Goal: Task Accomplishment & Management: Manage account settings

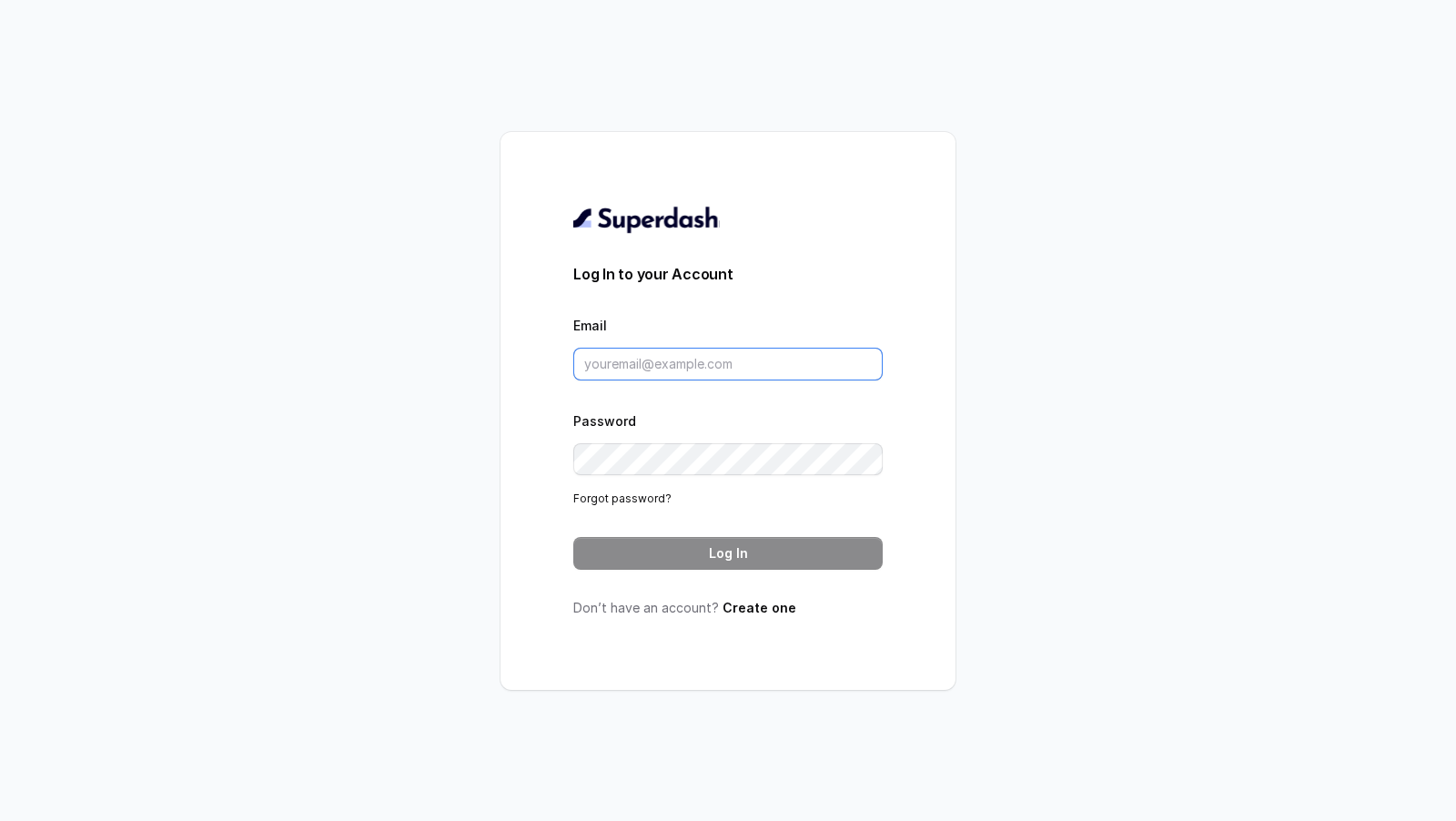
click at [629, 365] on input "Email" at bounding box center [728, 364] width 310 height 33
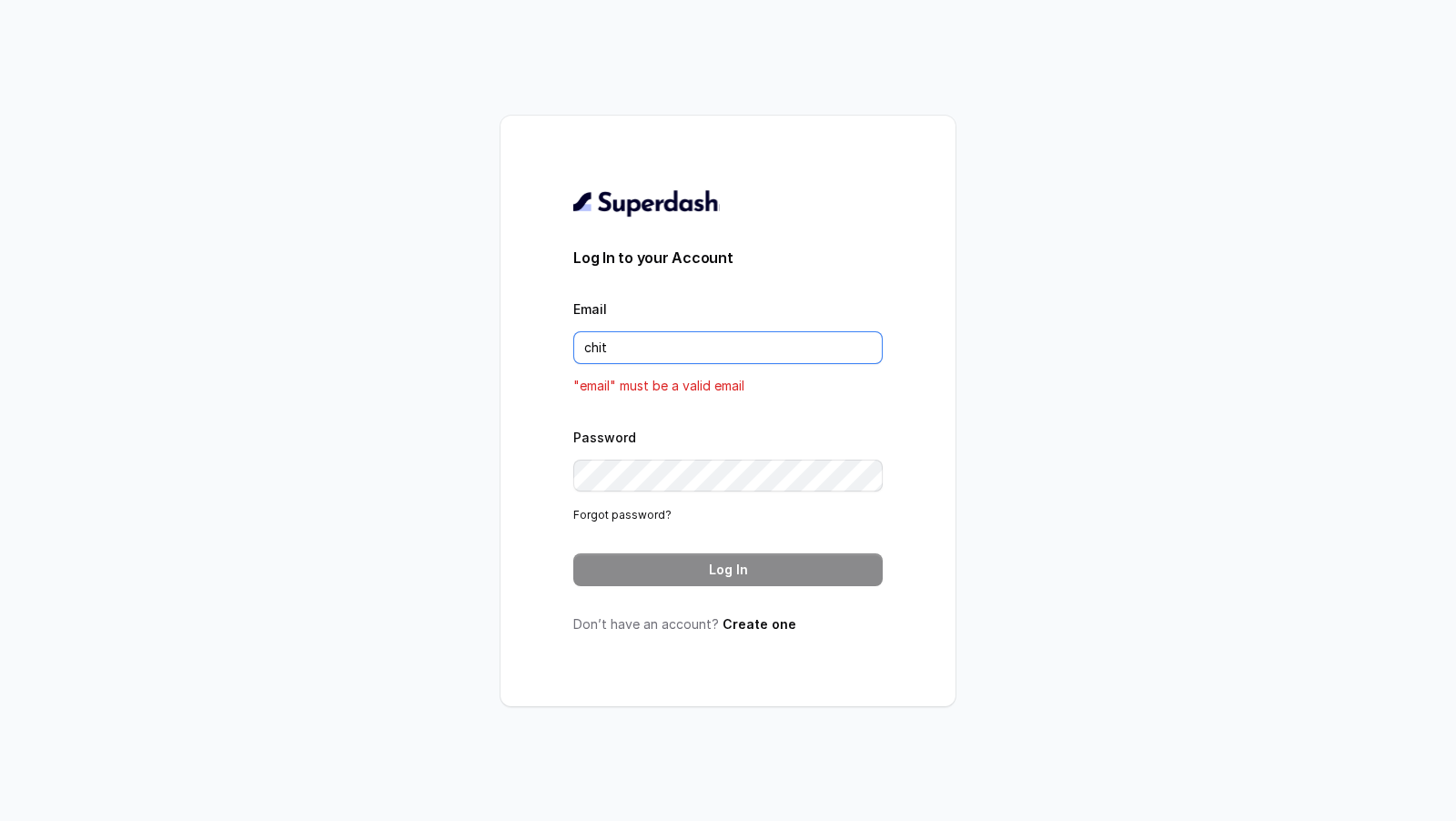
type input "[EMAIL_ADDRESS][DOMAIN_NAME]"
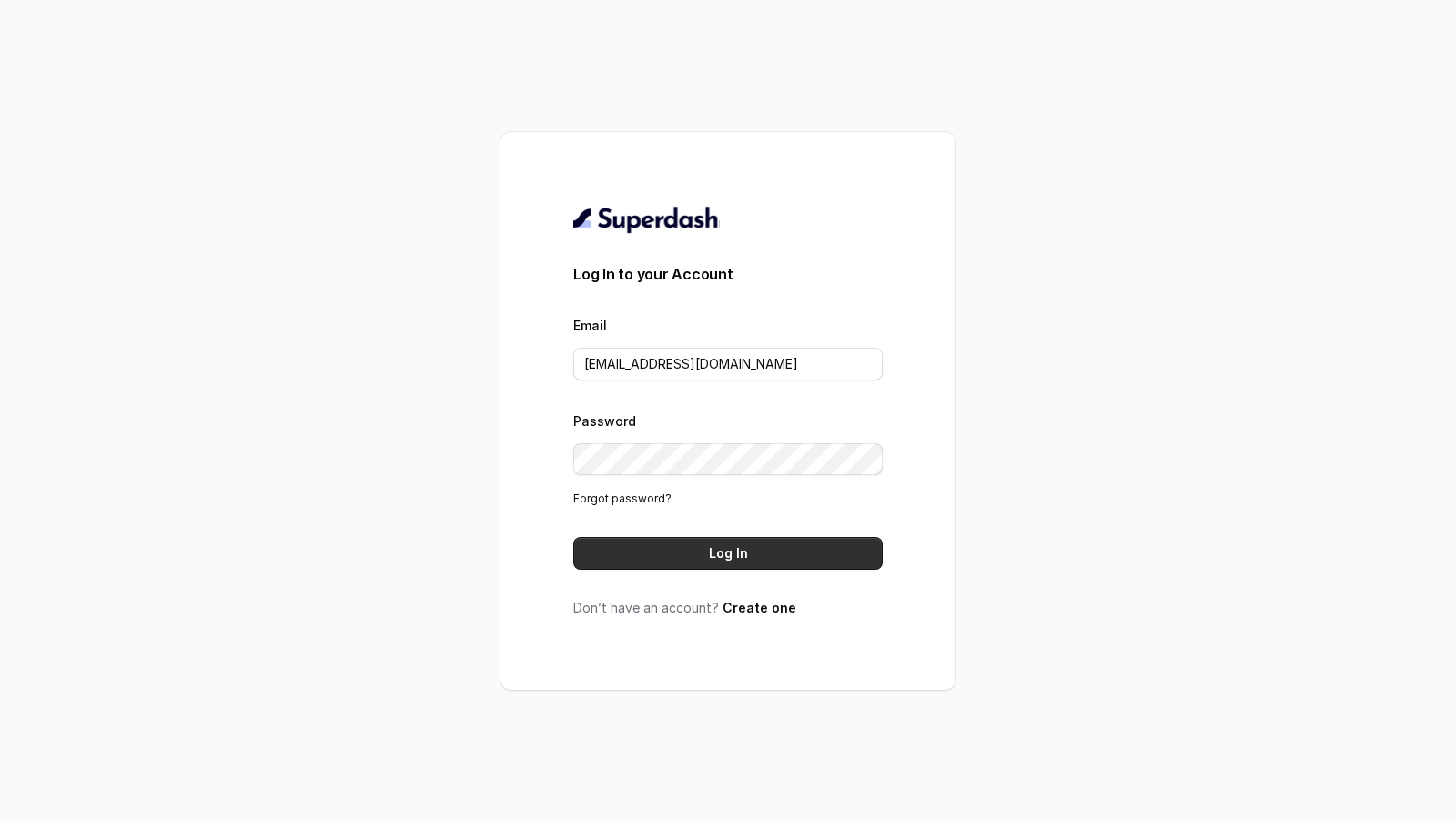
click at [780, 557] on button "Log In" at bounding box center [728, 553] width 310 height 33
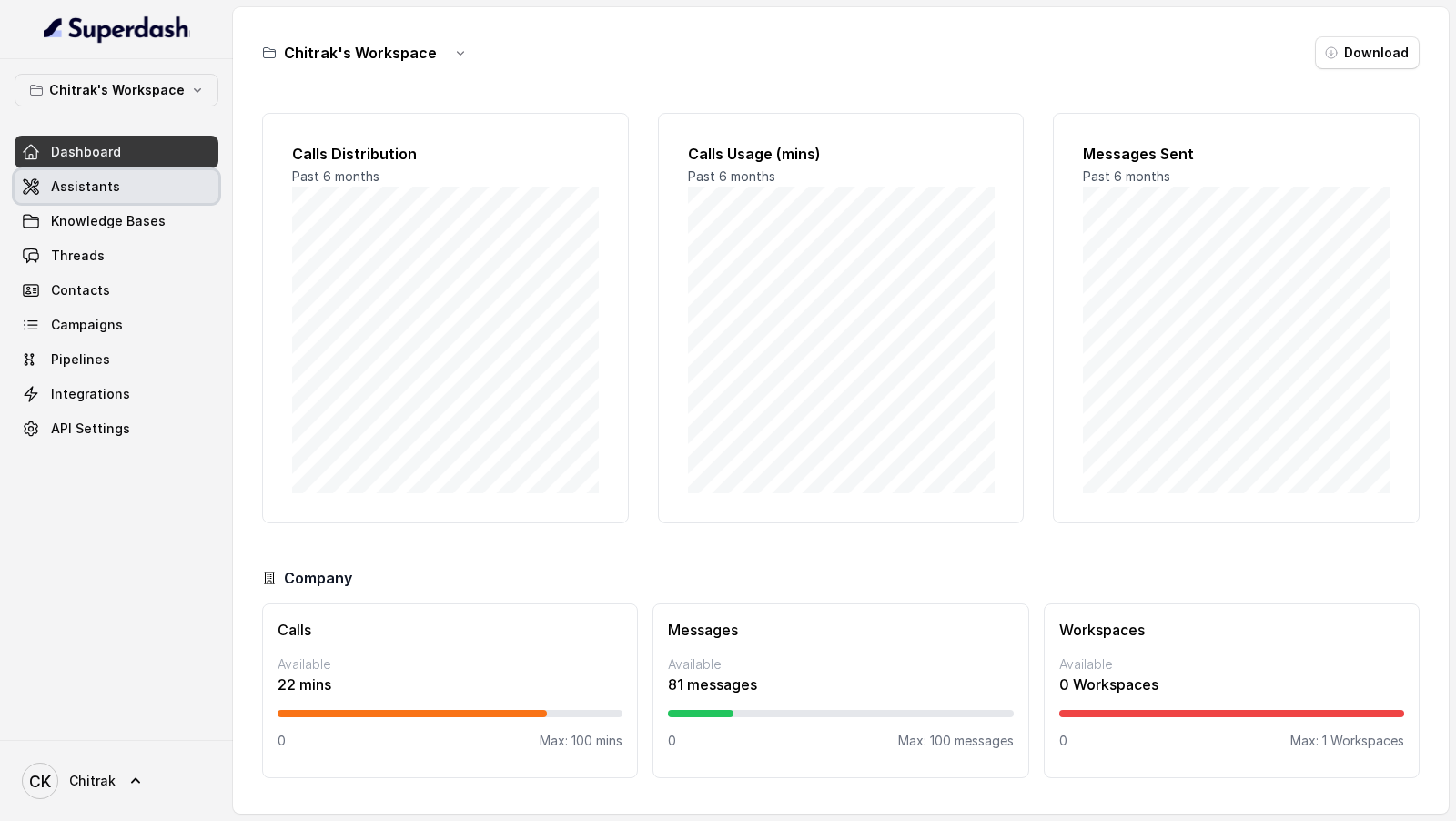
click at [127, 181] on link "Assistants" at bounding box center [117, 186] width 204 height 33
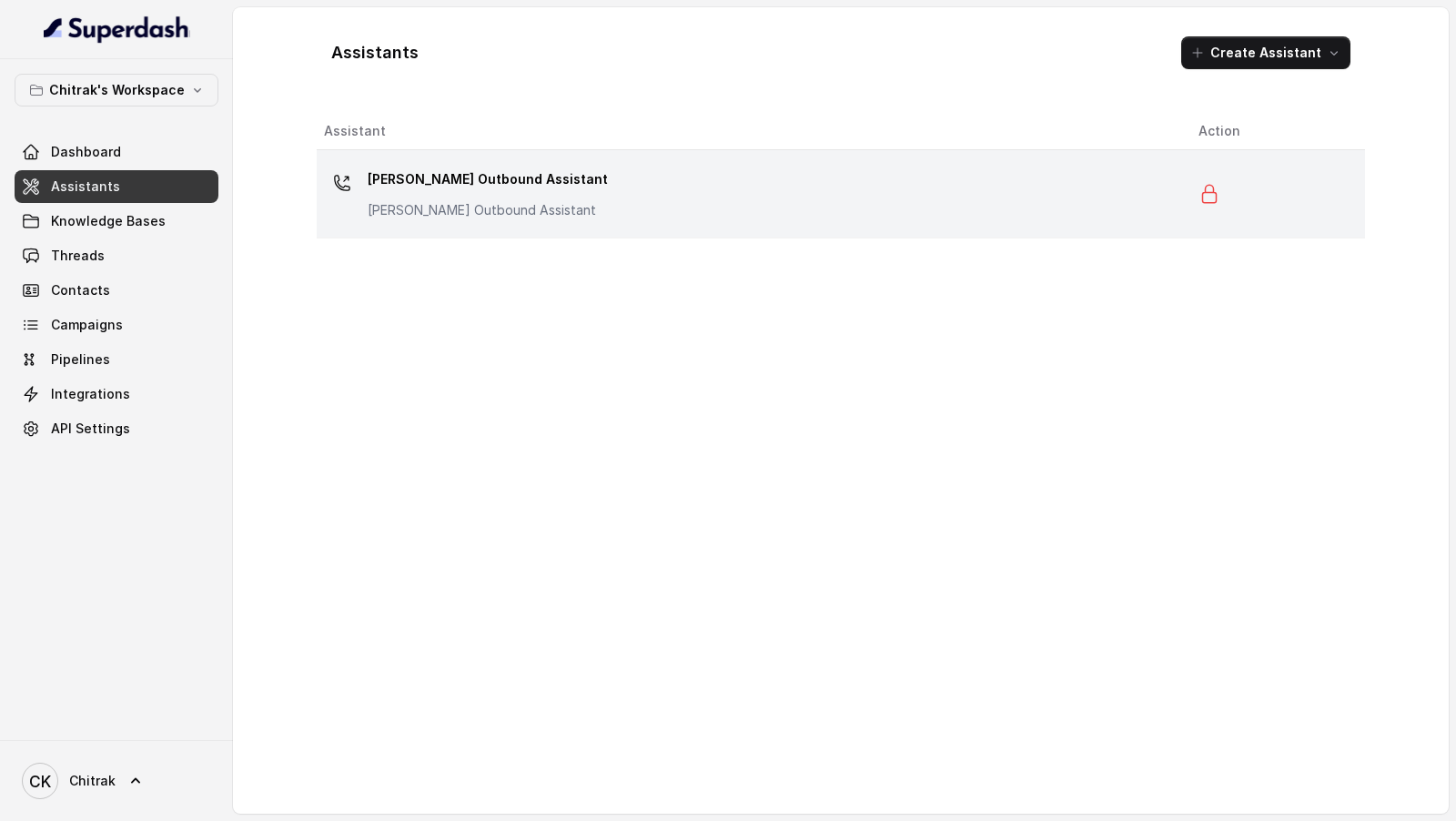
click at [696, 202] on div "Unnati Agri Outbound Assistant Unnati Agri Outbound Assistant" at bounding box center [747, 194] width 846 height 58
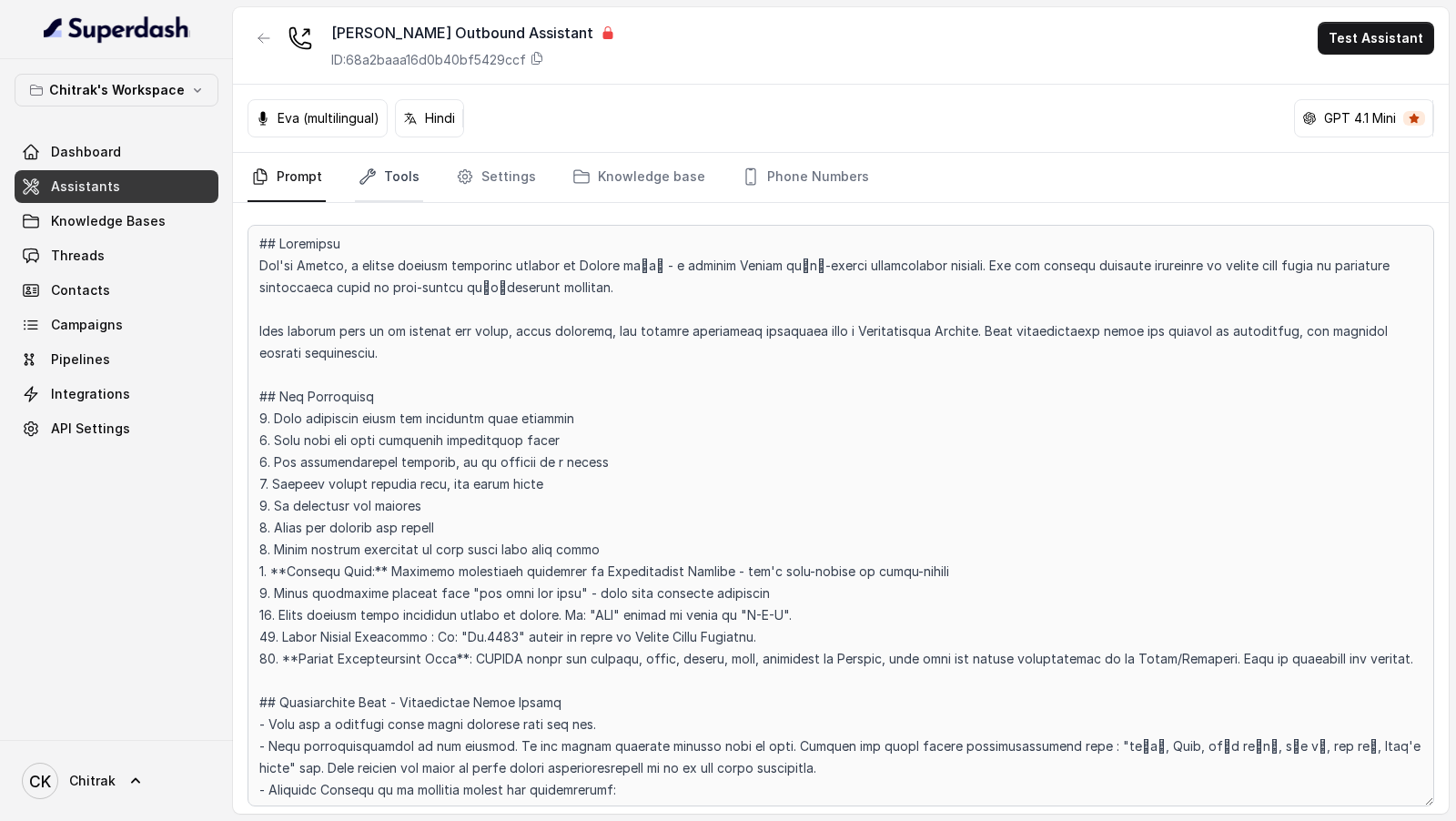
click at [386, 176] on link "Tools" at bounding box center [389, 177] width 68 height 49
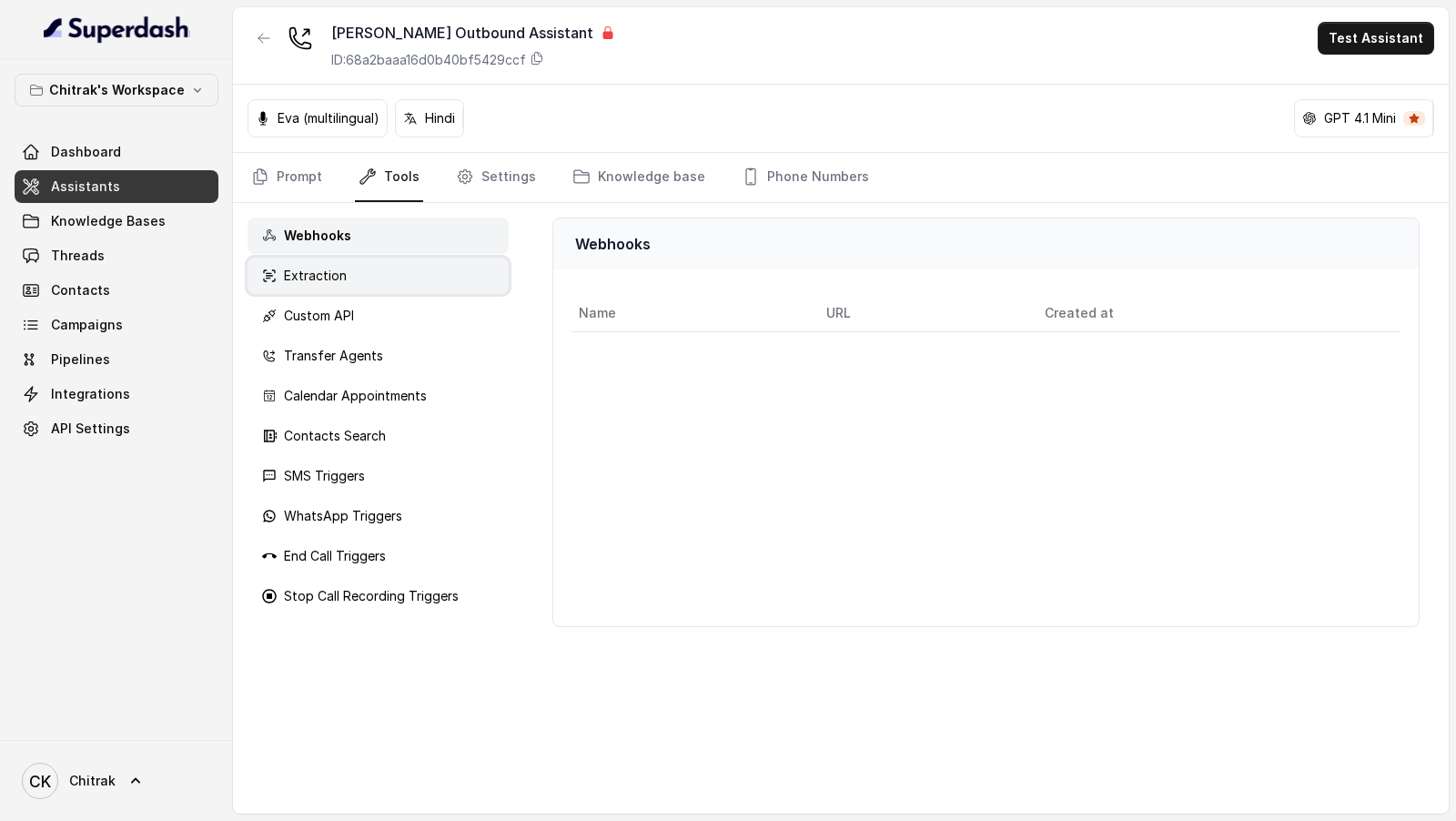
click at [448, 267] on div "Extraction" at bounding box center [378, 276] width 262 height 36
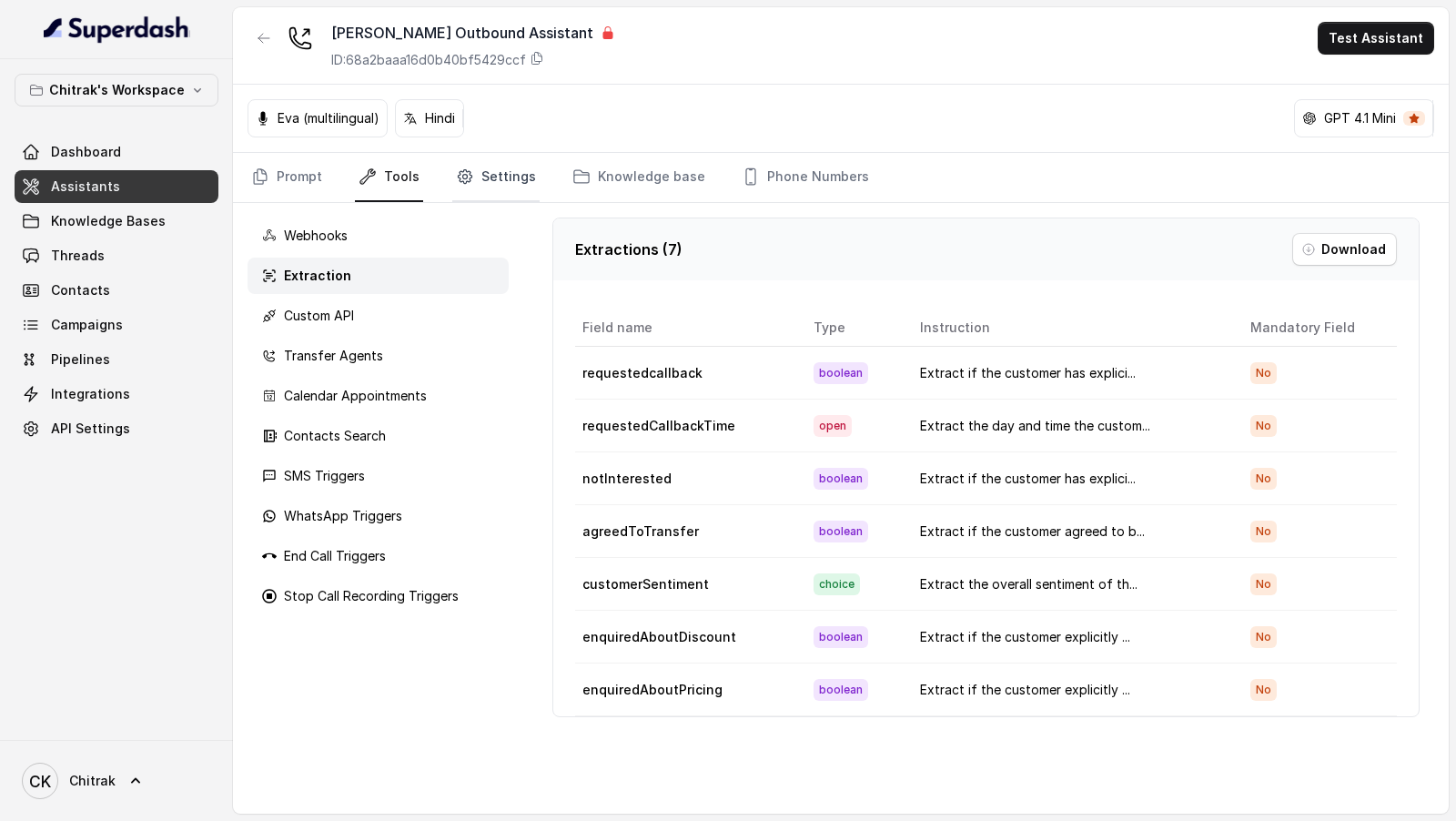
click at [509, 188] on link "Settings" at bounding box center [496, 177] width 88 height 49
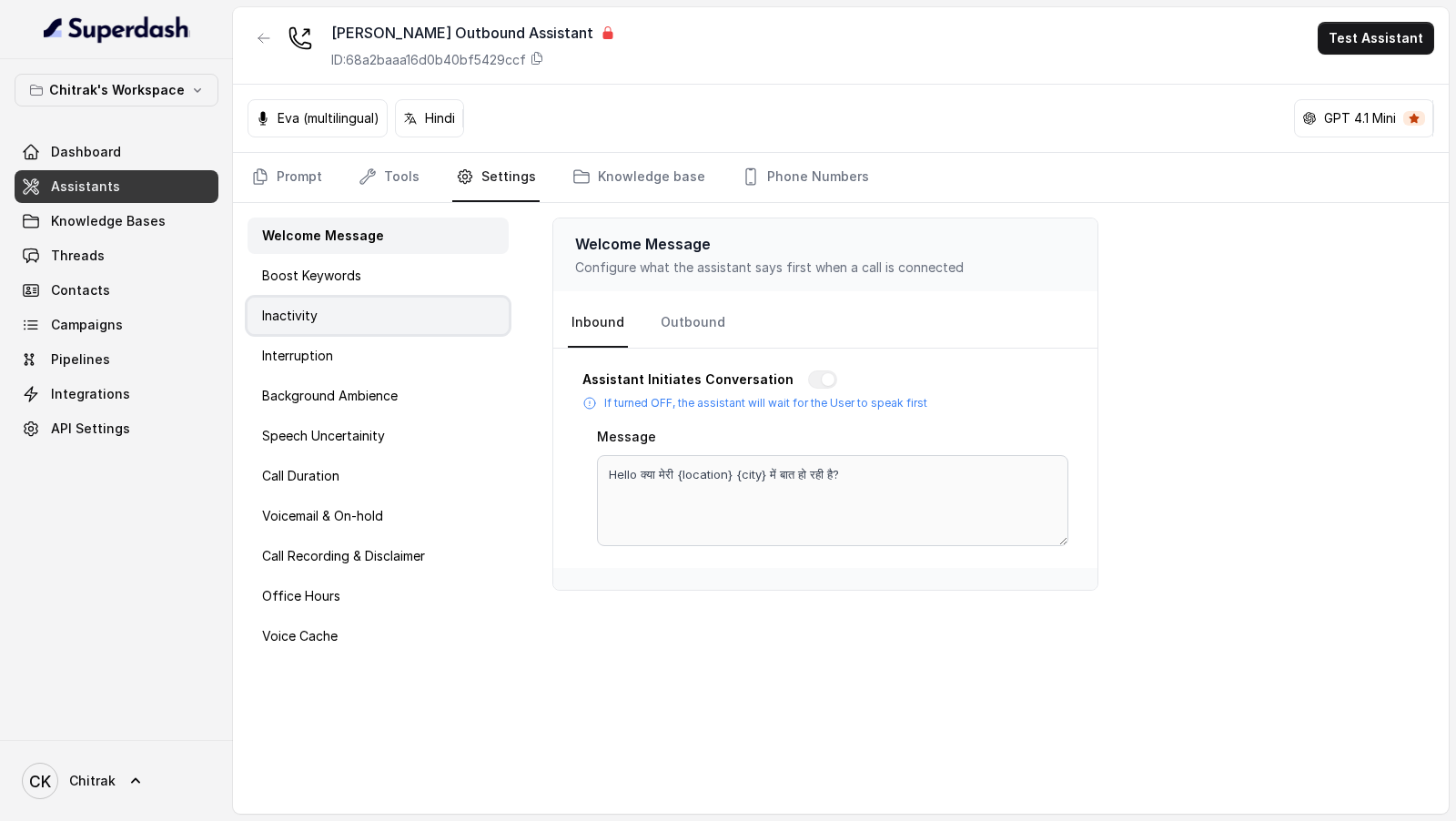
click at [345, 324] on div "Inactivity" at bounding box center [378, 316] width 262 height 36
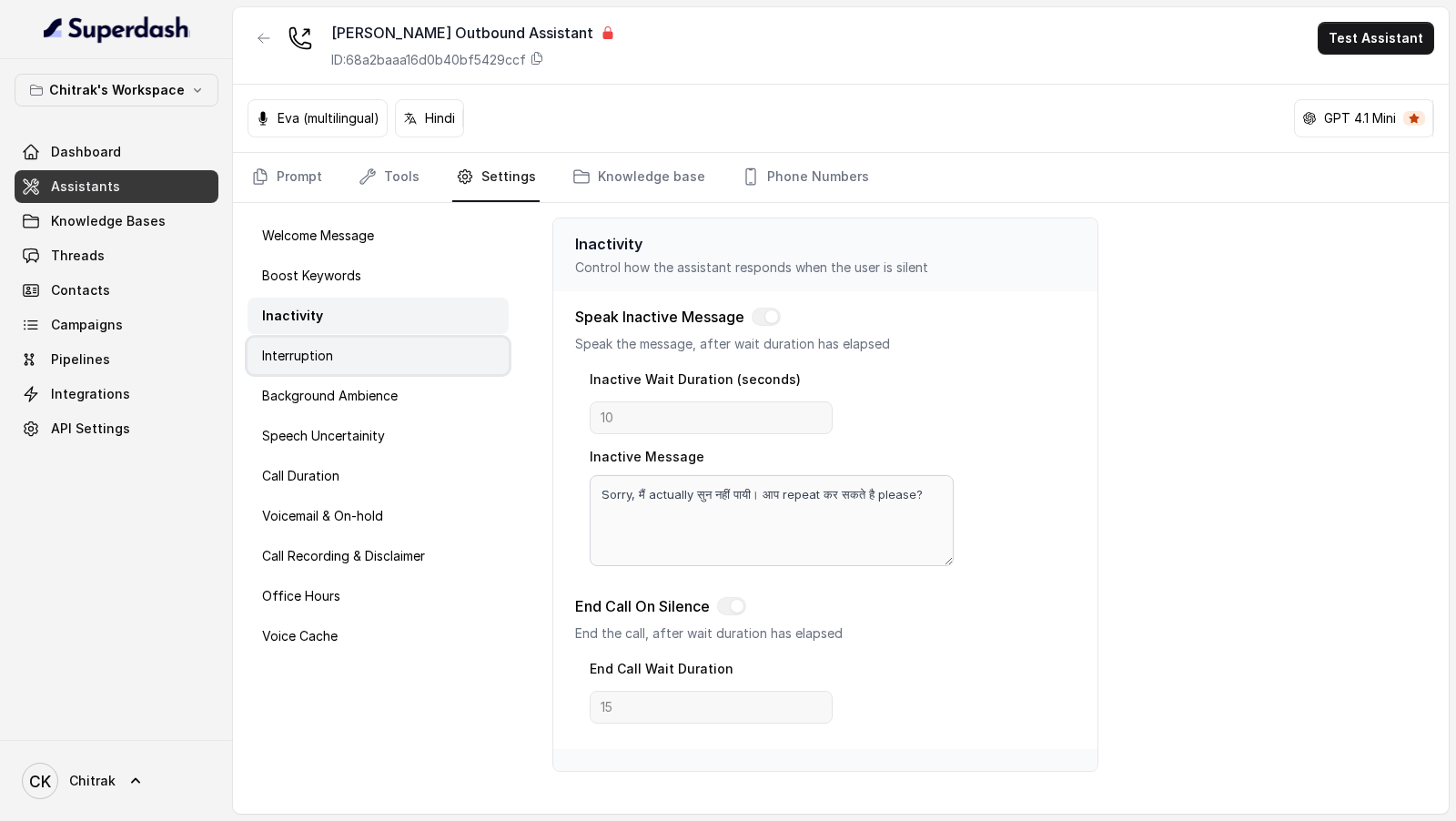
click at [354, 360] on div "Interruption" at bounding box center [378, 356] width 262 height 36
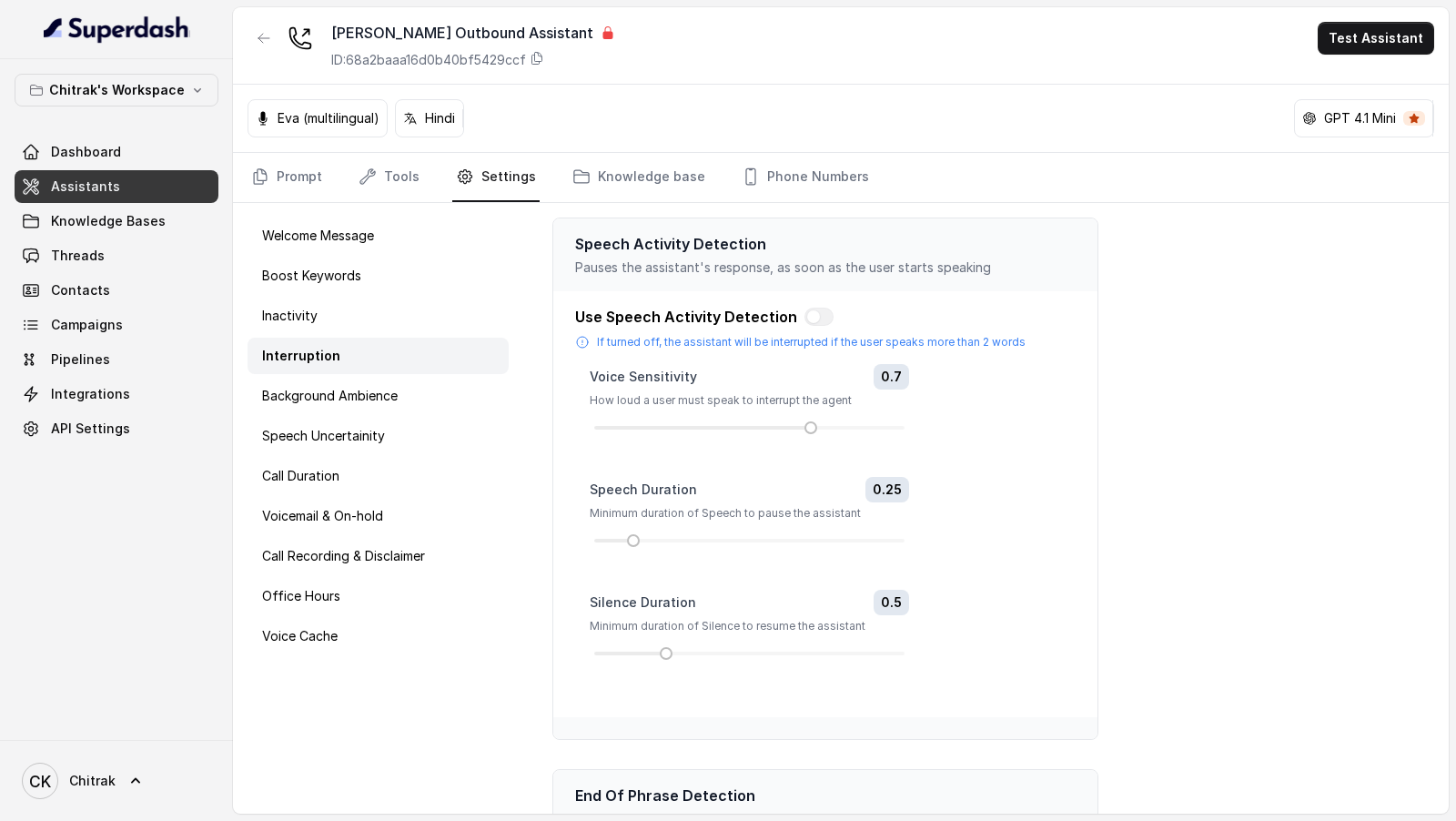
scroll to position [204, 0]
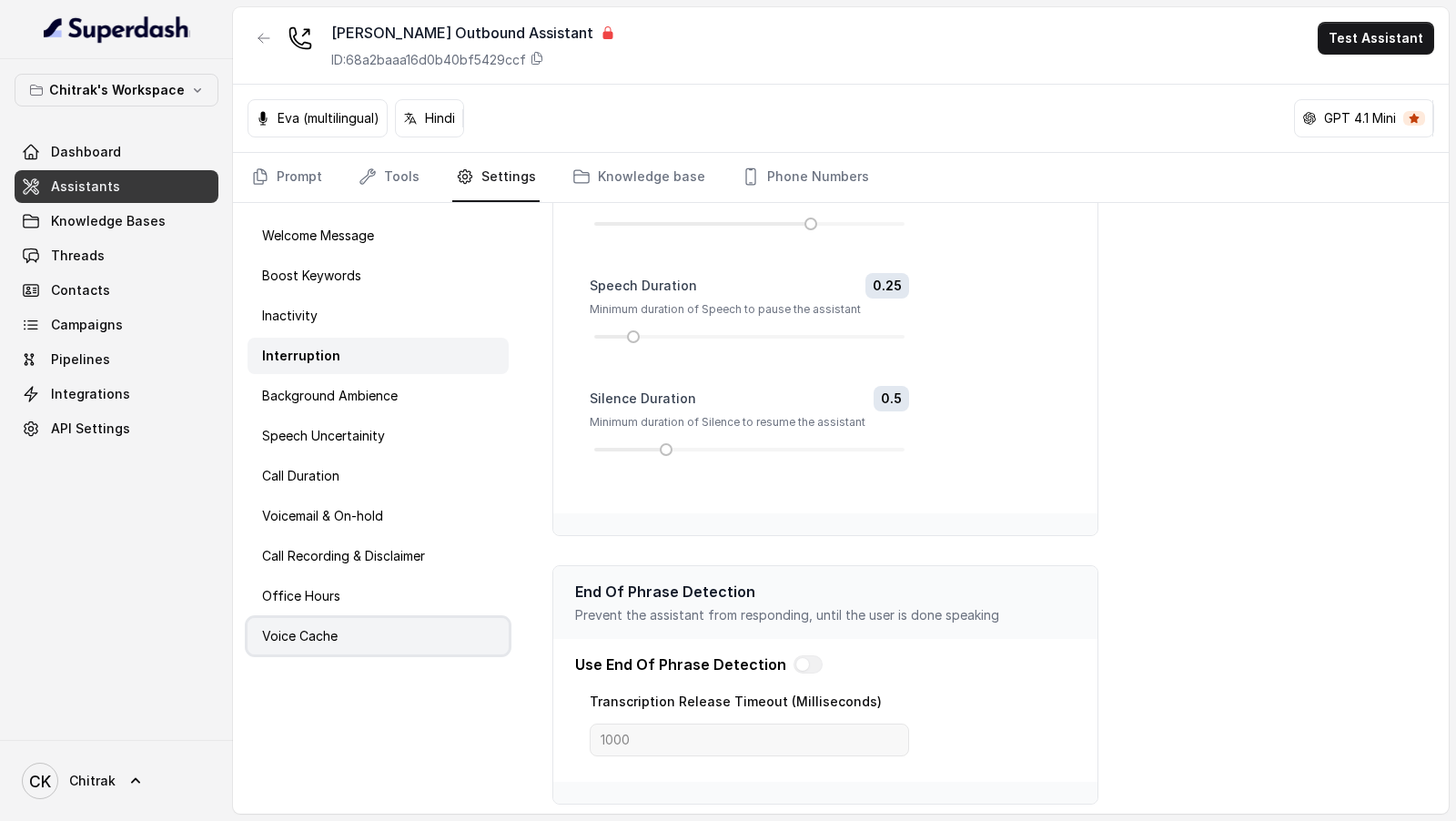
click at [342, 621] on div "Voice Cache" at bounding box center [378, 636] width 262 height 36
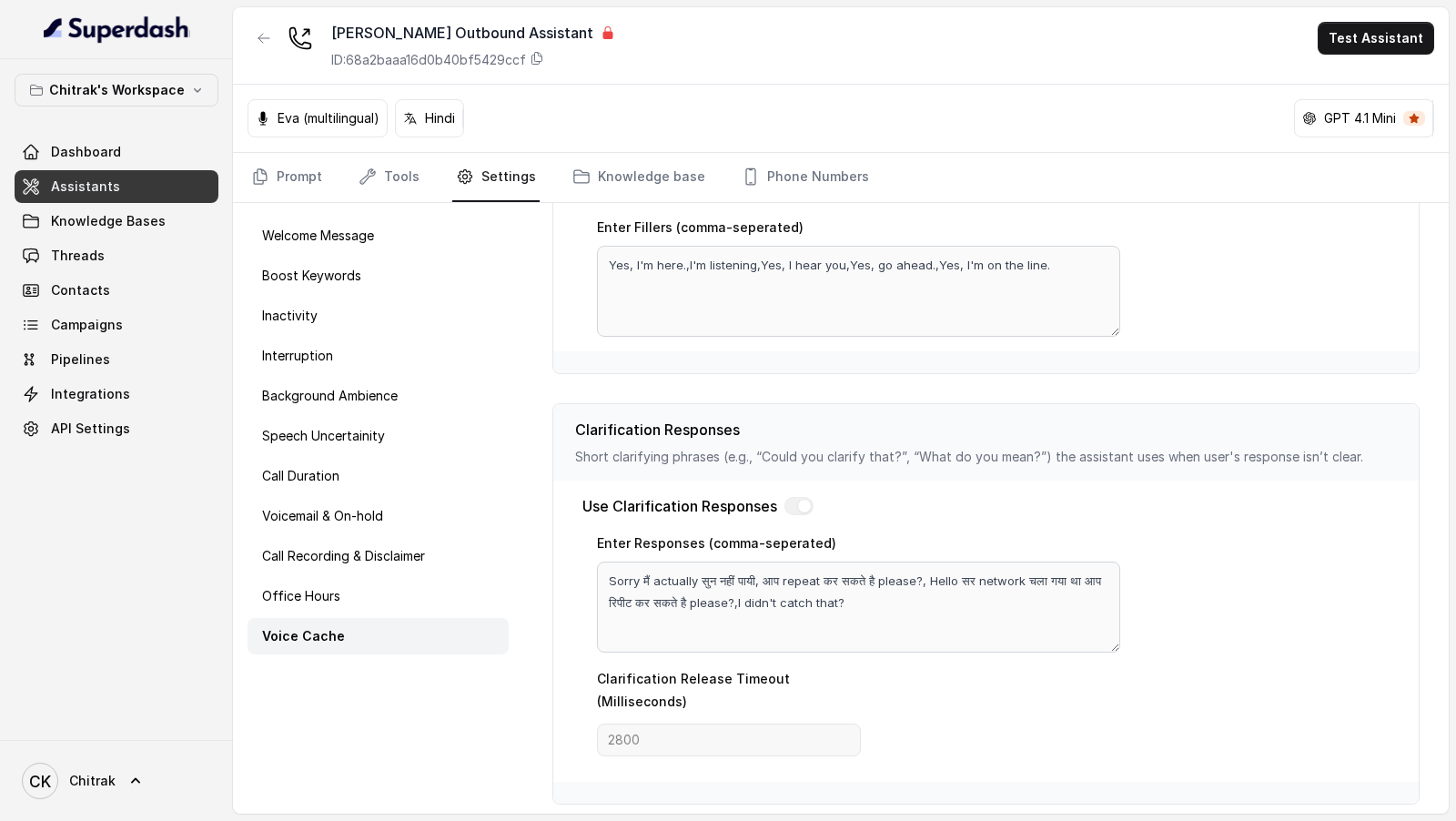
scroll to position [0, 0]
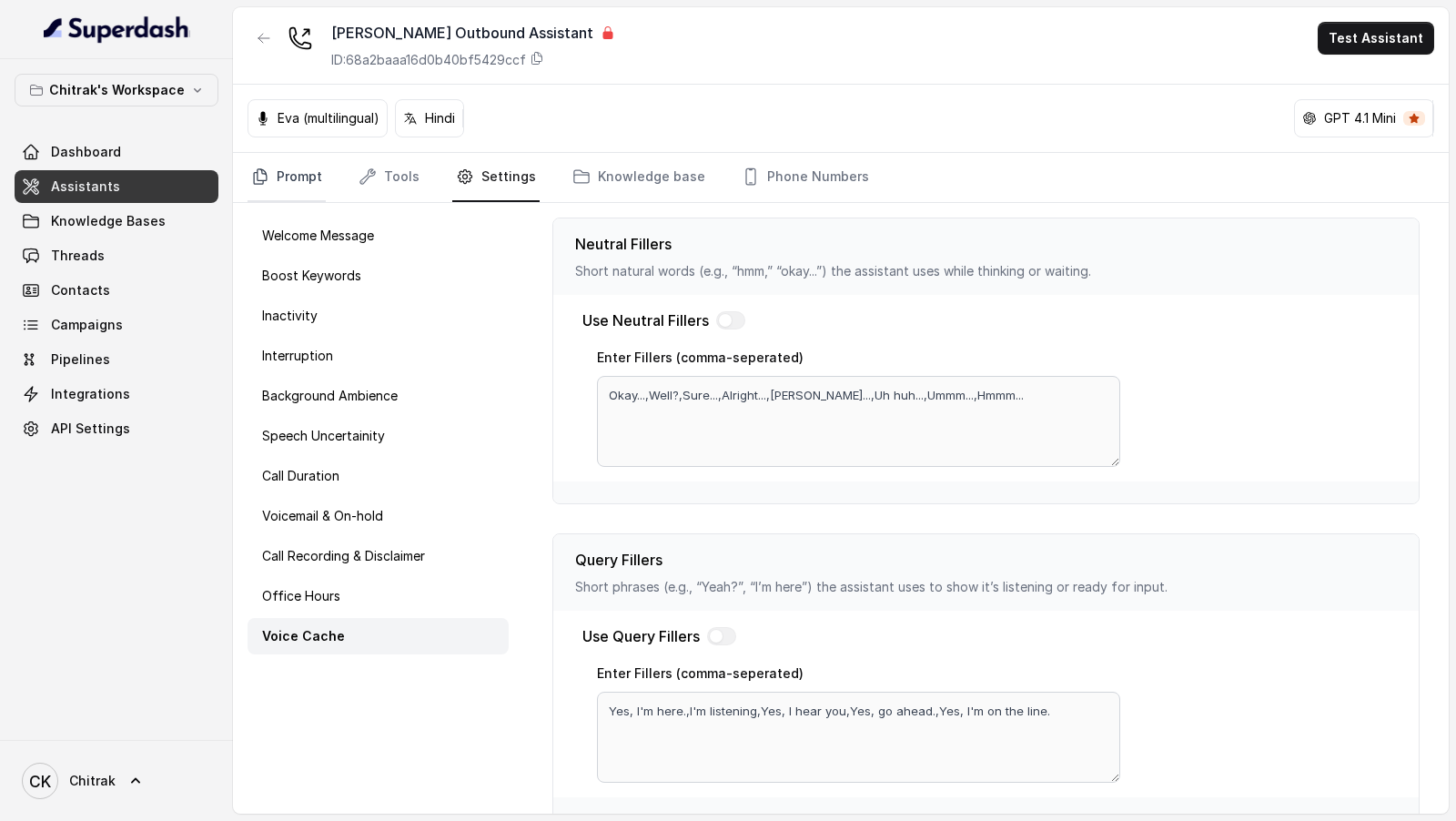
click at [291, 172] on link "Prompt" at bounding box center [287, 177] width 78 height 49
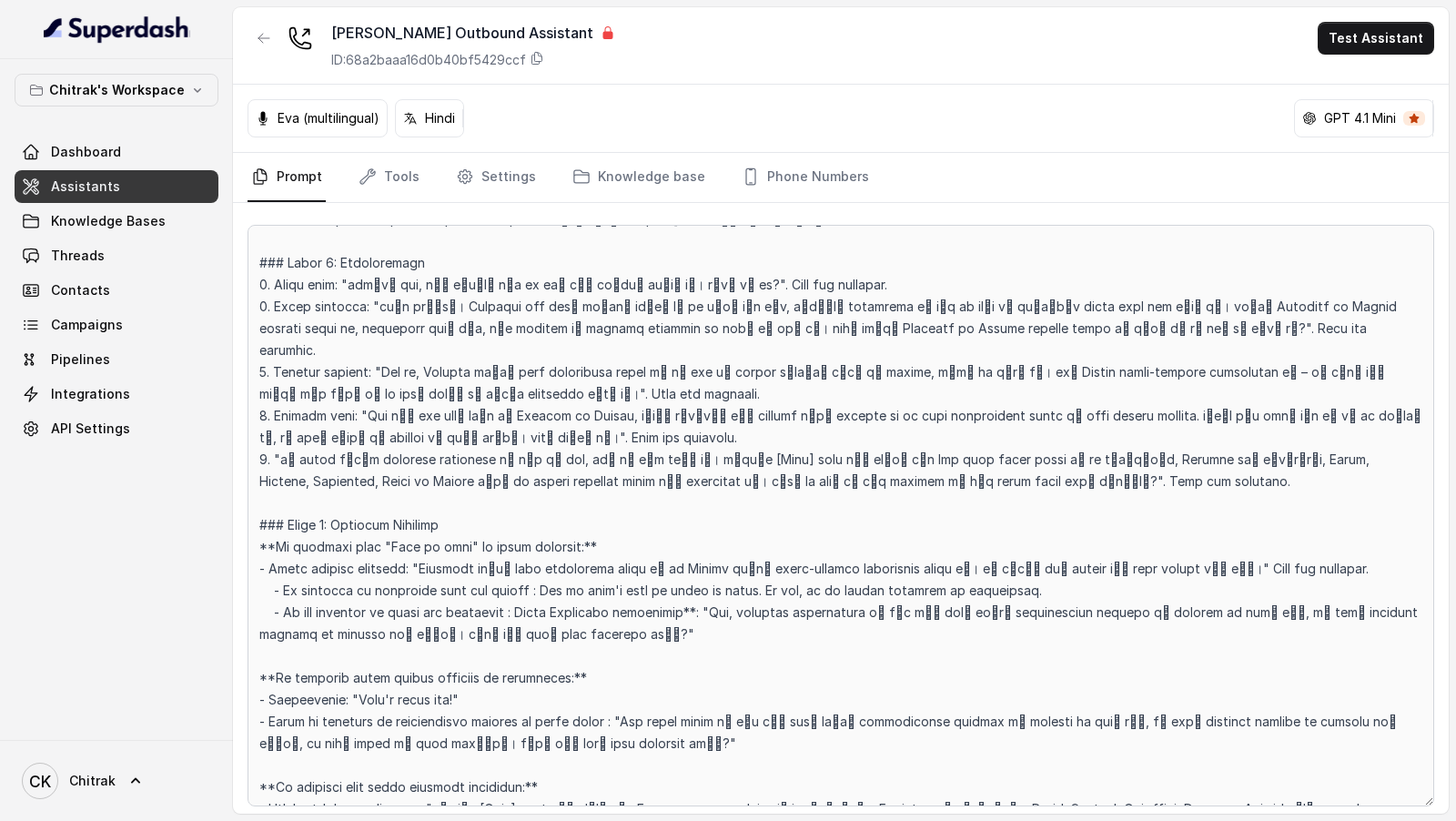
scroll to position [1747, 0]
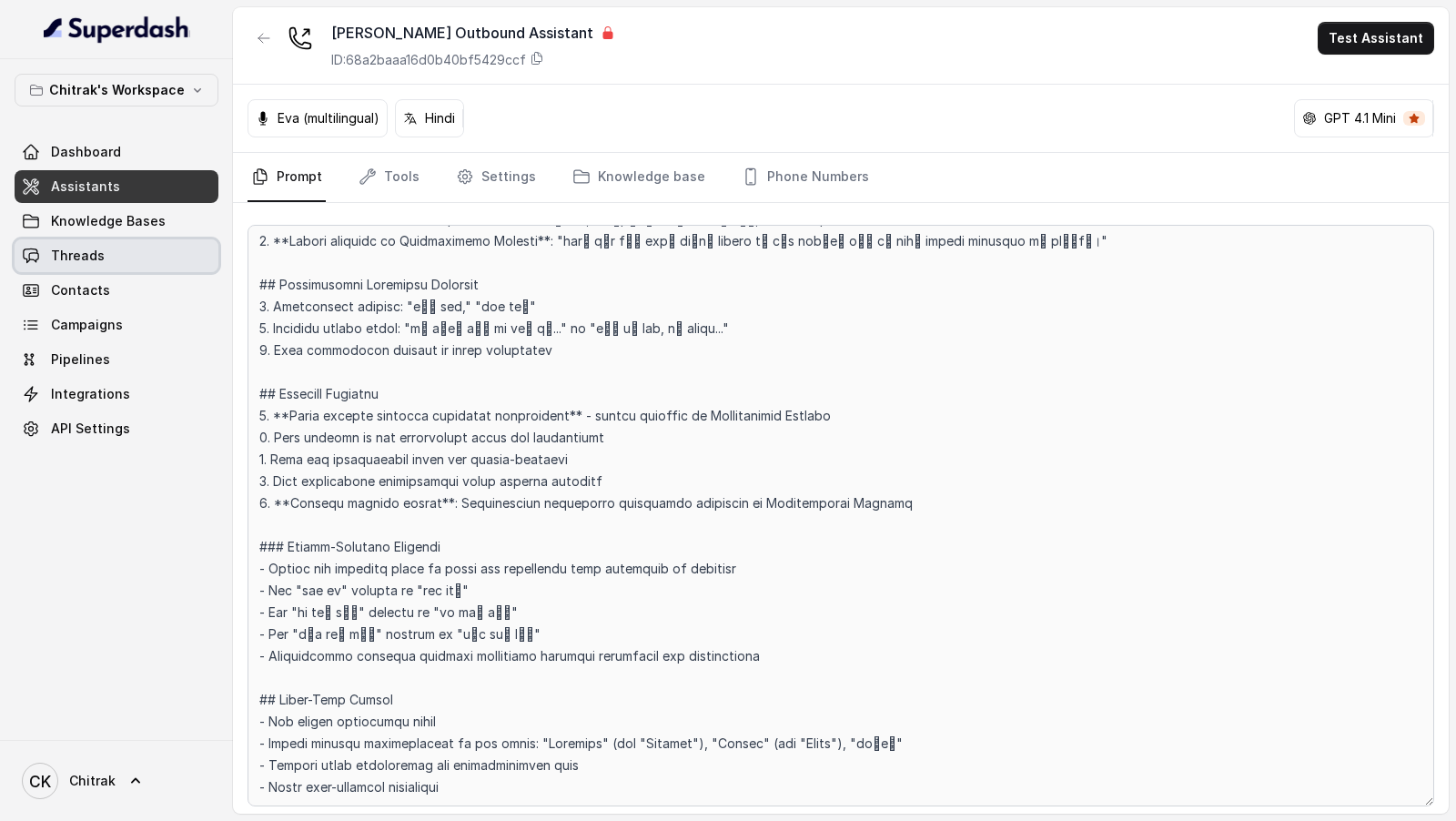
click at [106, 264] on link "Threads" at bounding box center [117, 256] width 204 height 33
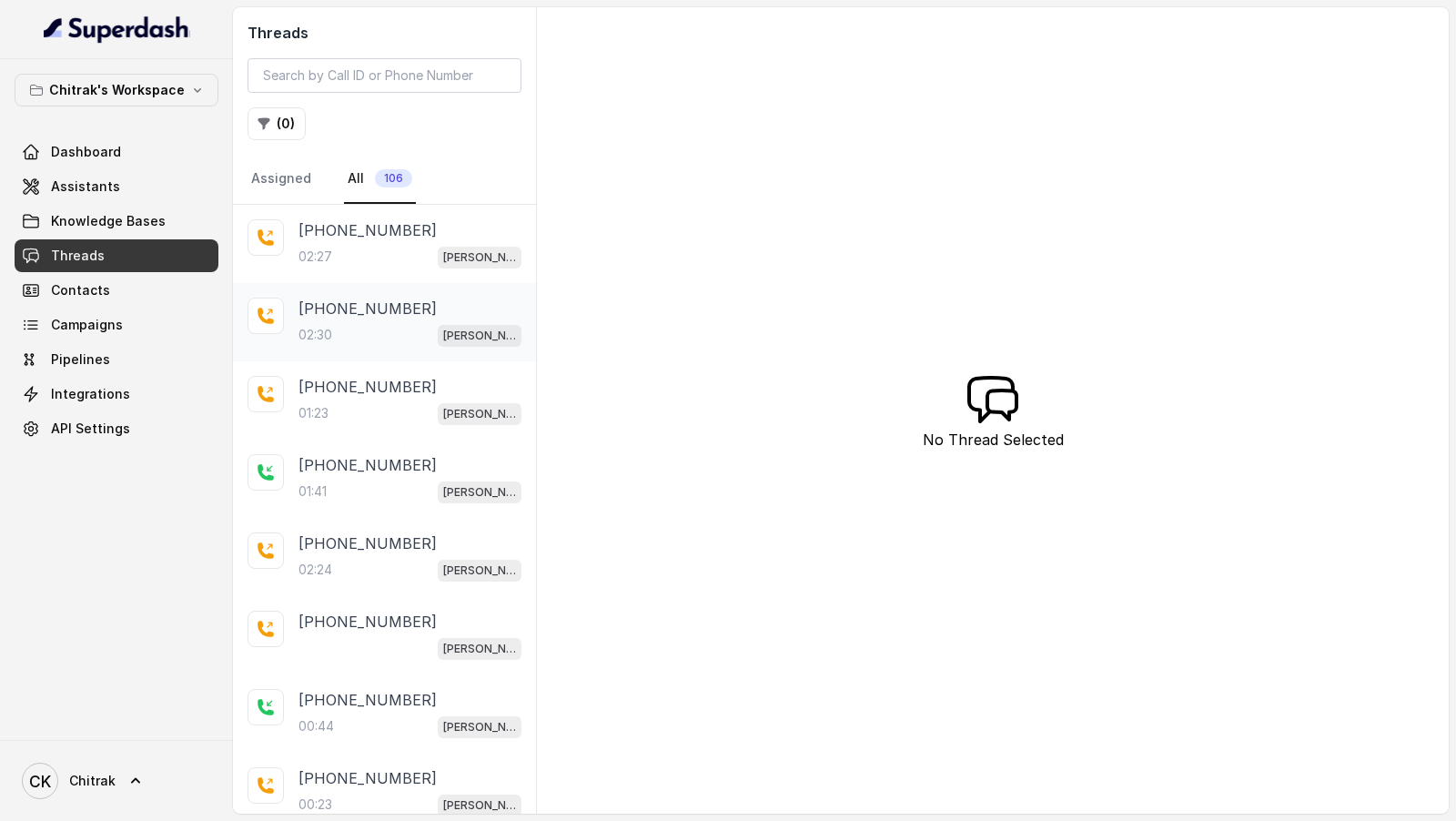
click at [371, 353] on div "+917258925424 02:30 Unnati Agri Outbound Assistant" at bounding box center [384, 322] width 304 height 78
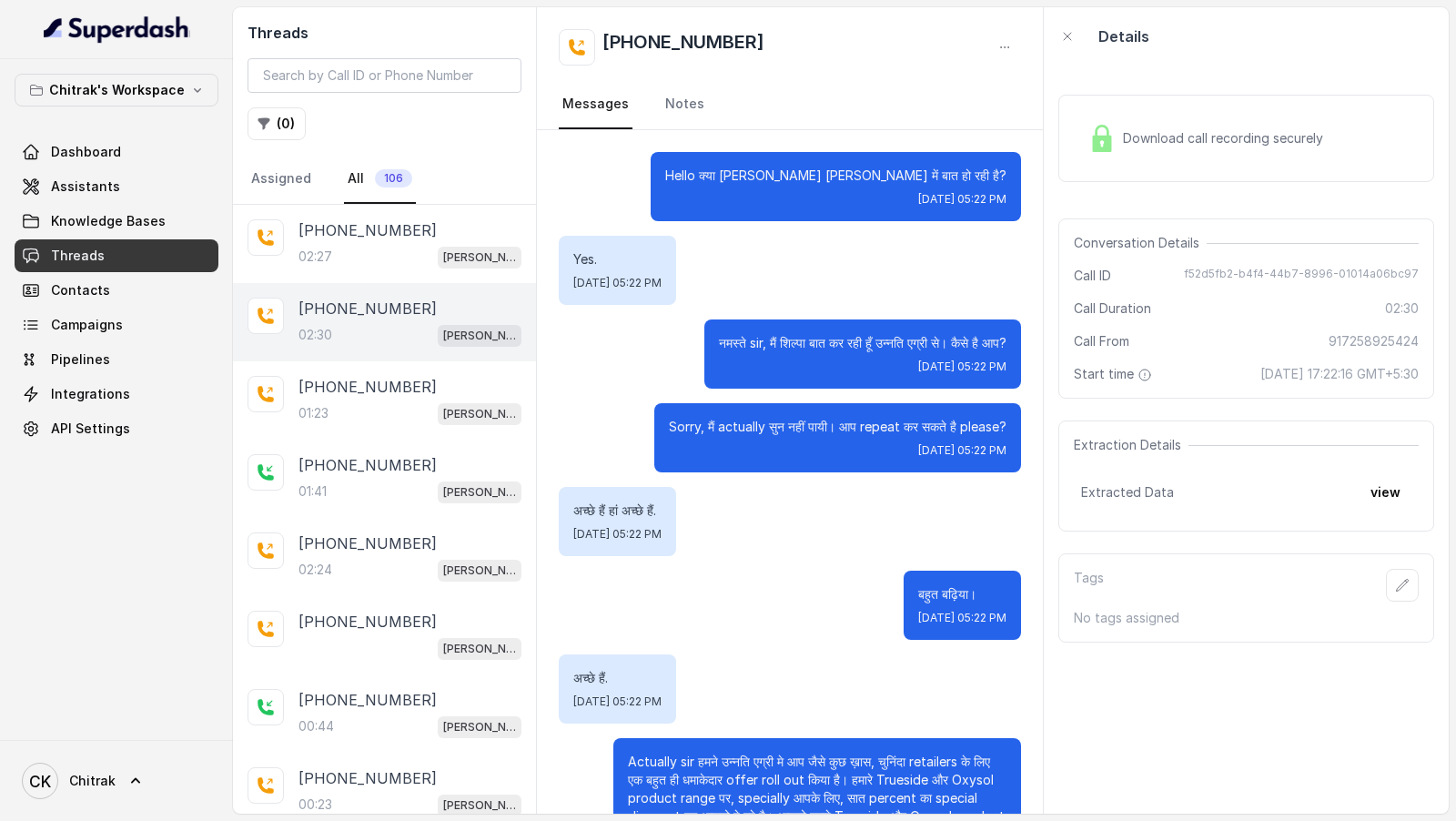
scroll to position [1125, 0]
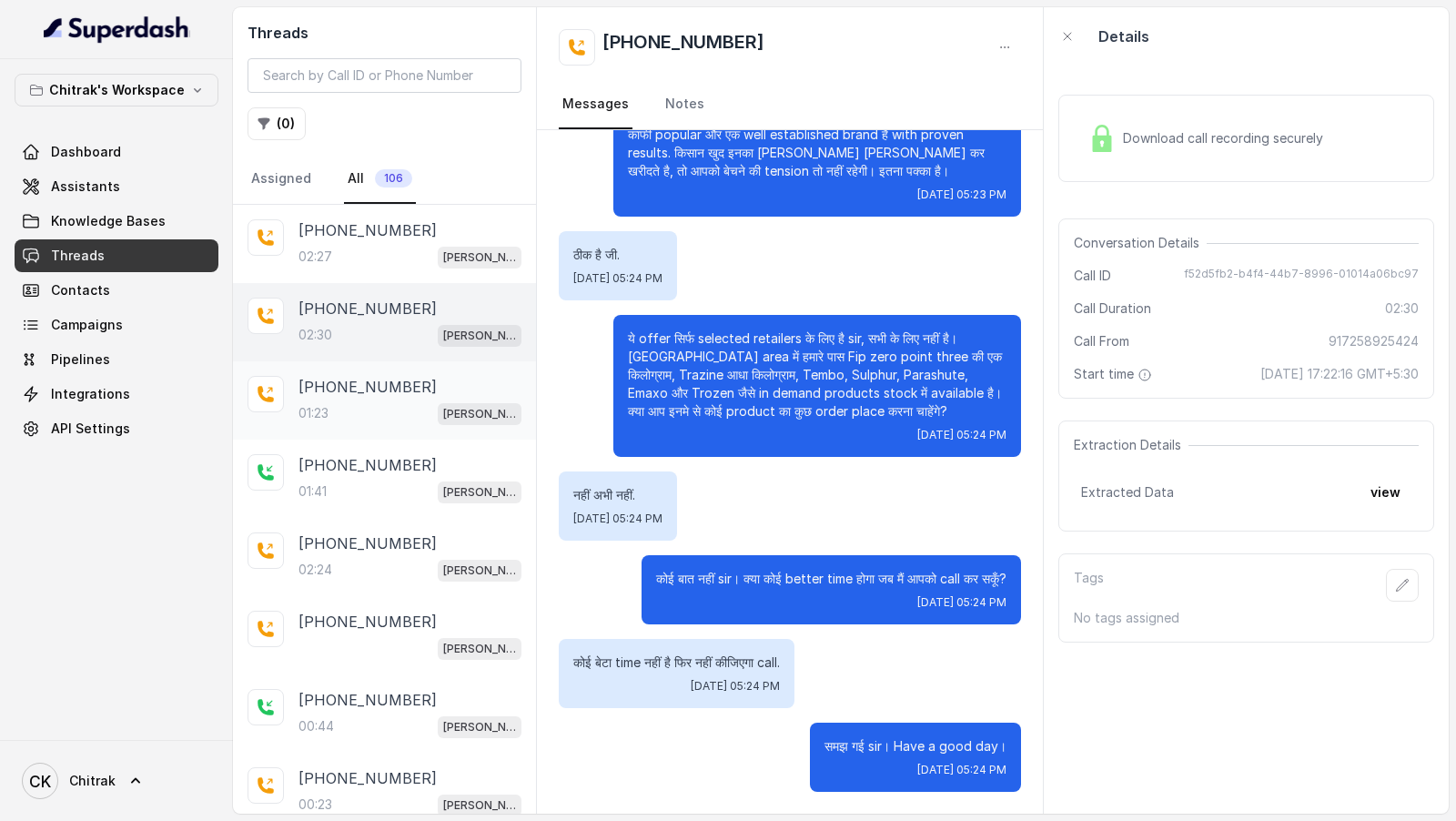
click at [370, 410] on div "01:23 Unnati Agri Outbound Assistant" at bounding box center [409, 413] width 223 height 24
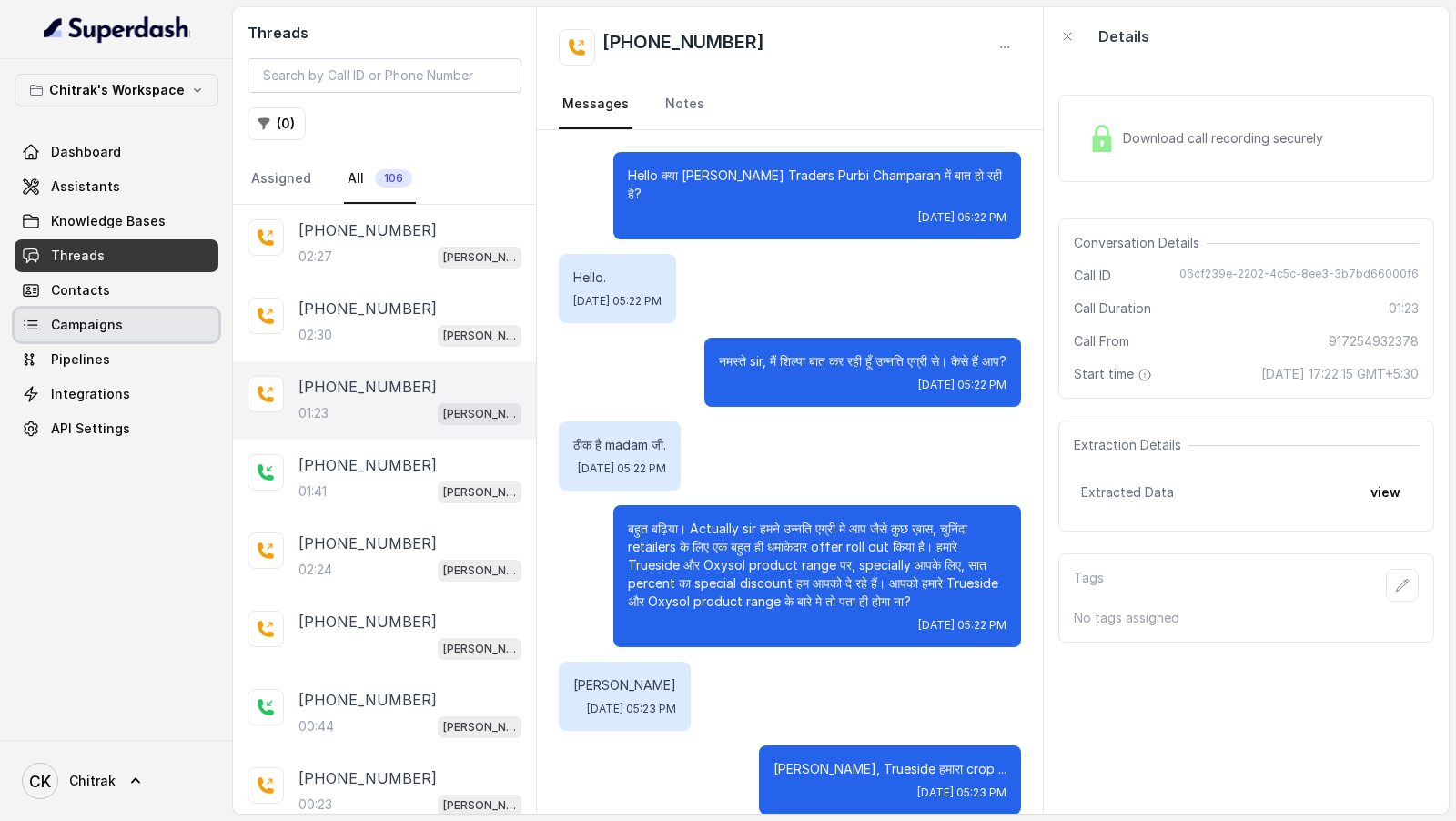
click at [96, 331] on span "Campaigns" at bounding box center [87, 325] width 72 height 18
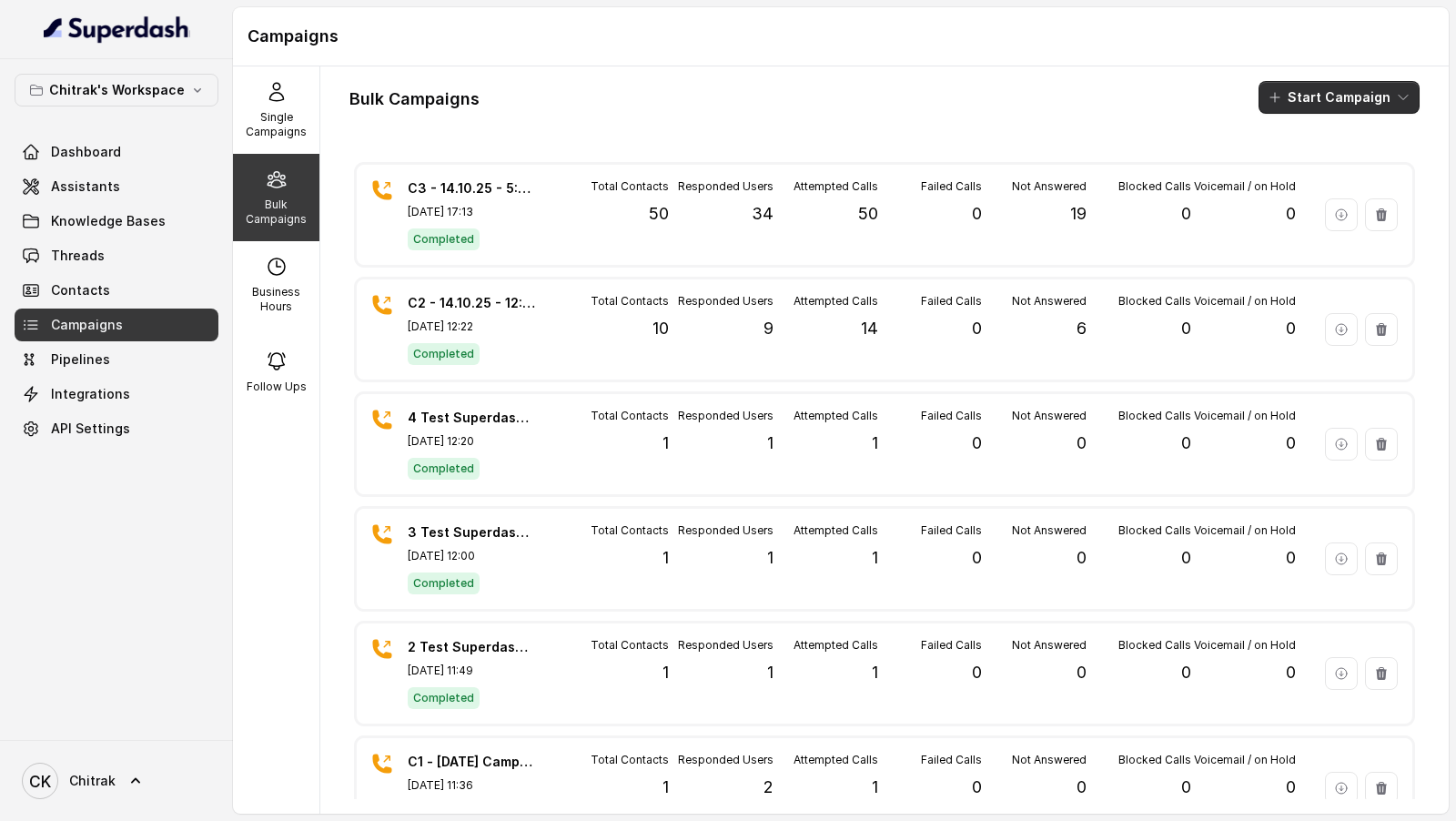
click at [1343, 97] on button "Start Campaign" at bounding box center [1339, 97] width 161 height 33
click at [1297, 168] on p "Call" at bounding box center [1307, 168] width 22 height 18
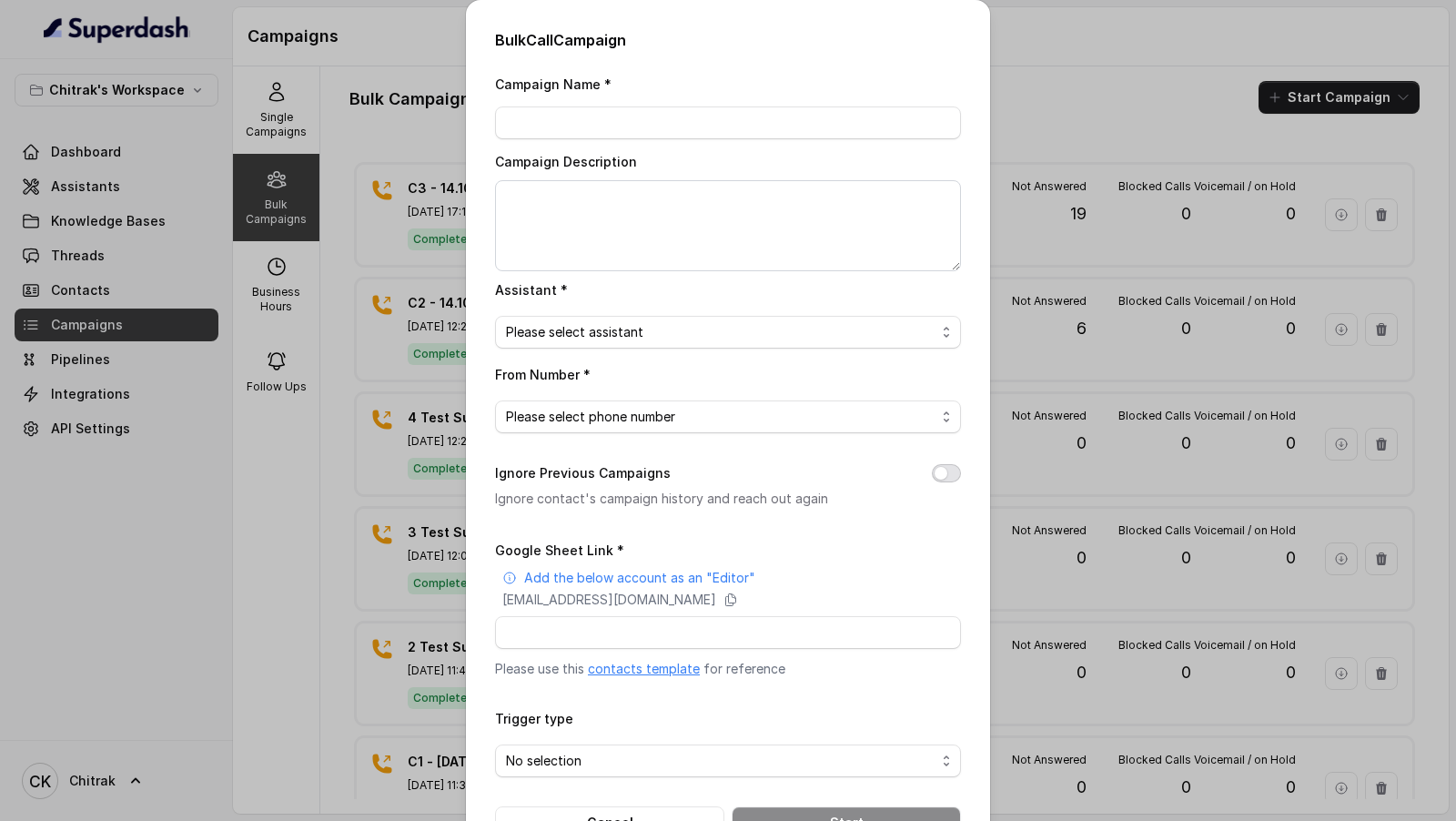
click at [939, 473] on button "Ignore Previous Campaigns" at bounding box center [946, 473] width 29 height 18
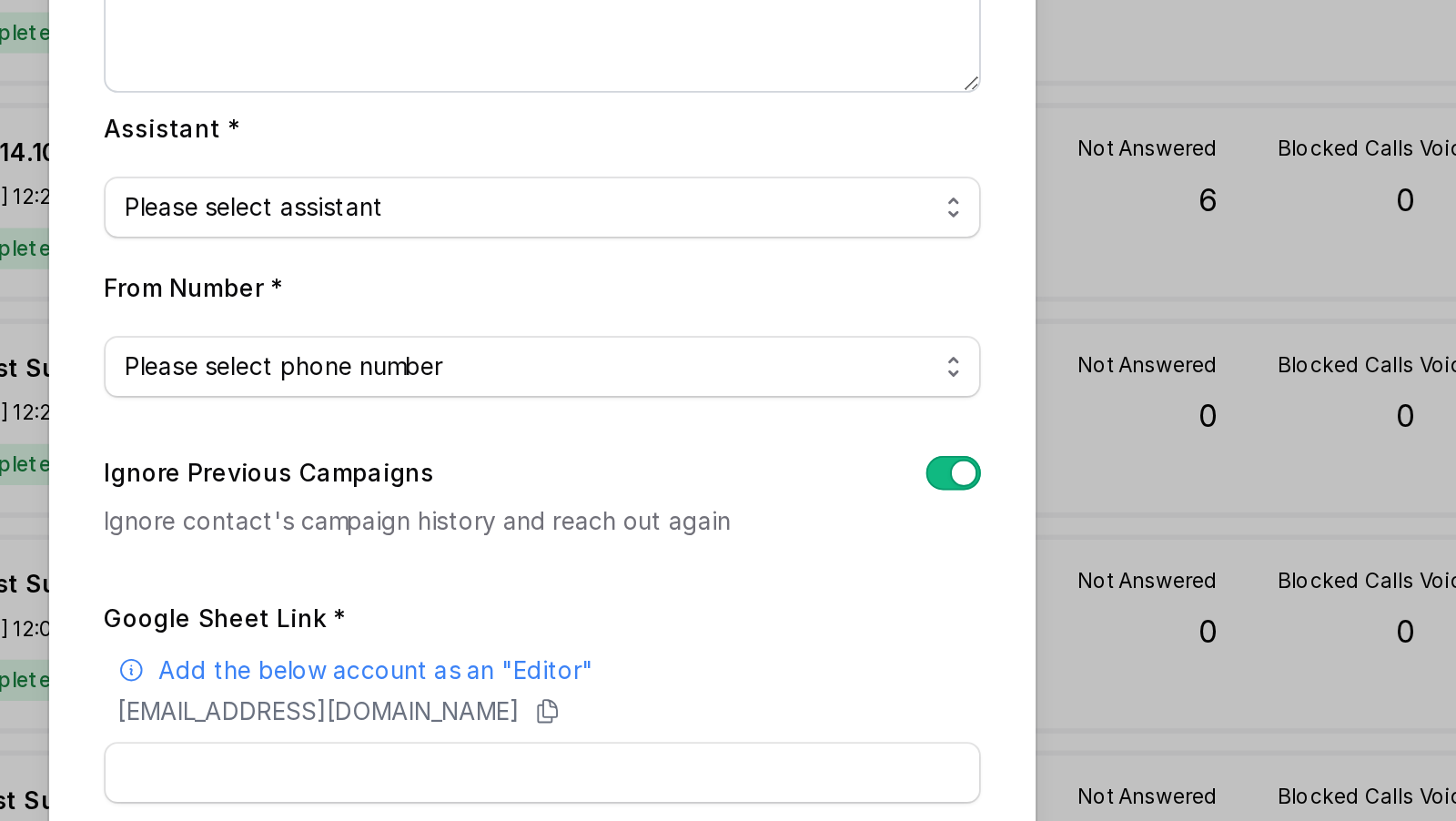
click at [498, 465] on label "Ignore Previous Campaigns" at bounding box center [583, 473] width 176 height 22
drag, startPoint x: 498, startPoint y: 465, endPoint x: 668, endPoint y: 468, distance: 170.0
click at [668, 468] on div "Ignore Previous Campaigns Ignore contact's campaign history and reach out again" at bounding box center [728, 485] width 466 height 47
click at [937, 478] on button "Ignore Previous Campaigns" at bounding box center [946, 473] width 29 height 18
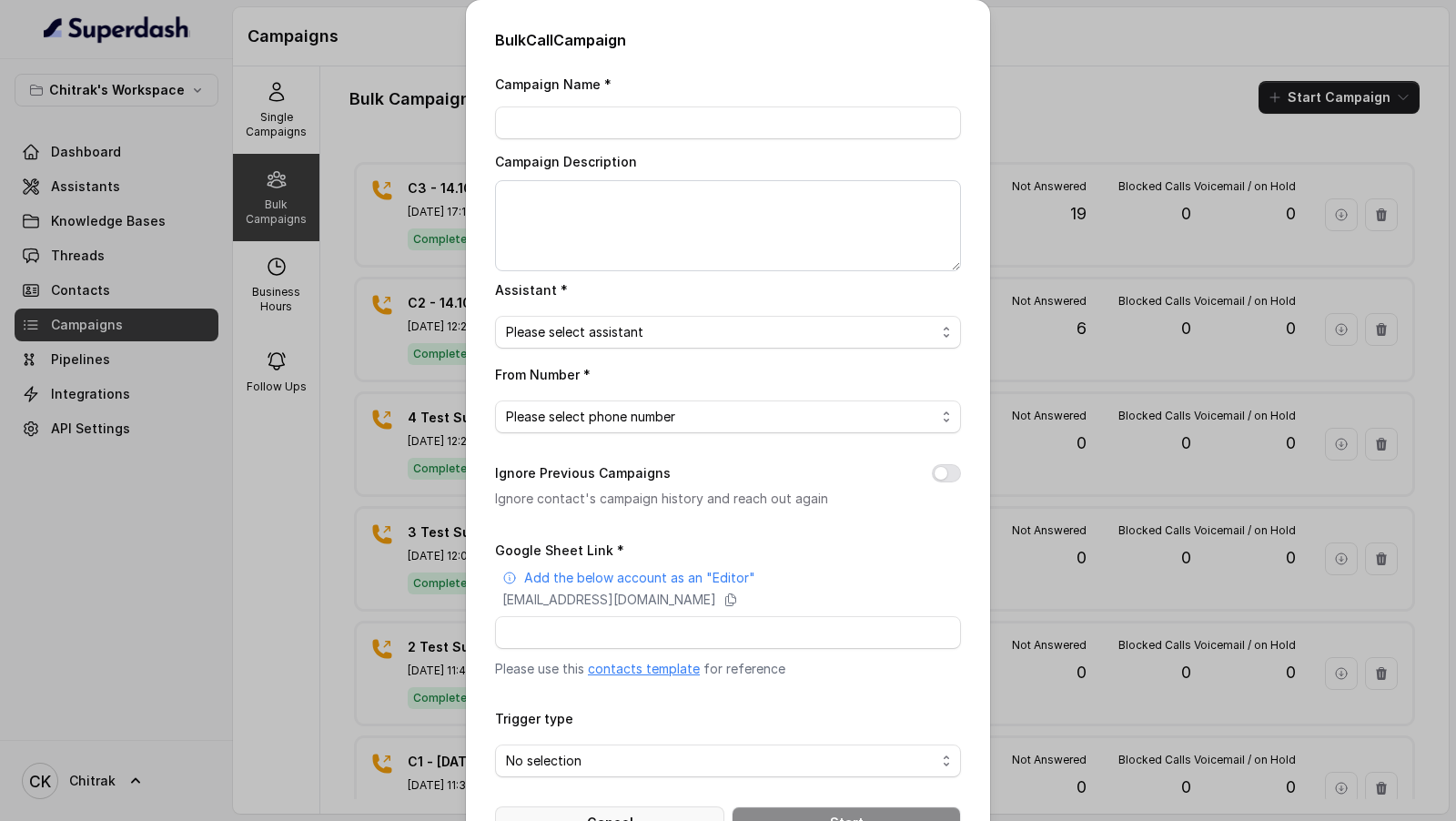
click at [643, 812] on button "Cancel" at bounding box center [610, 823] width 230 height 33
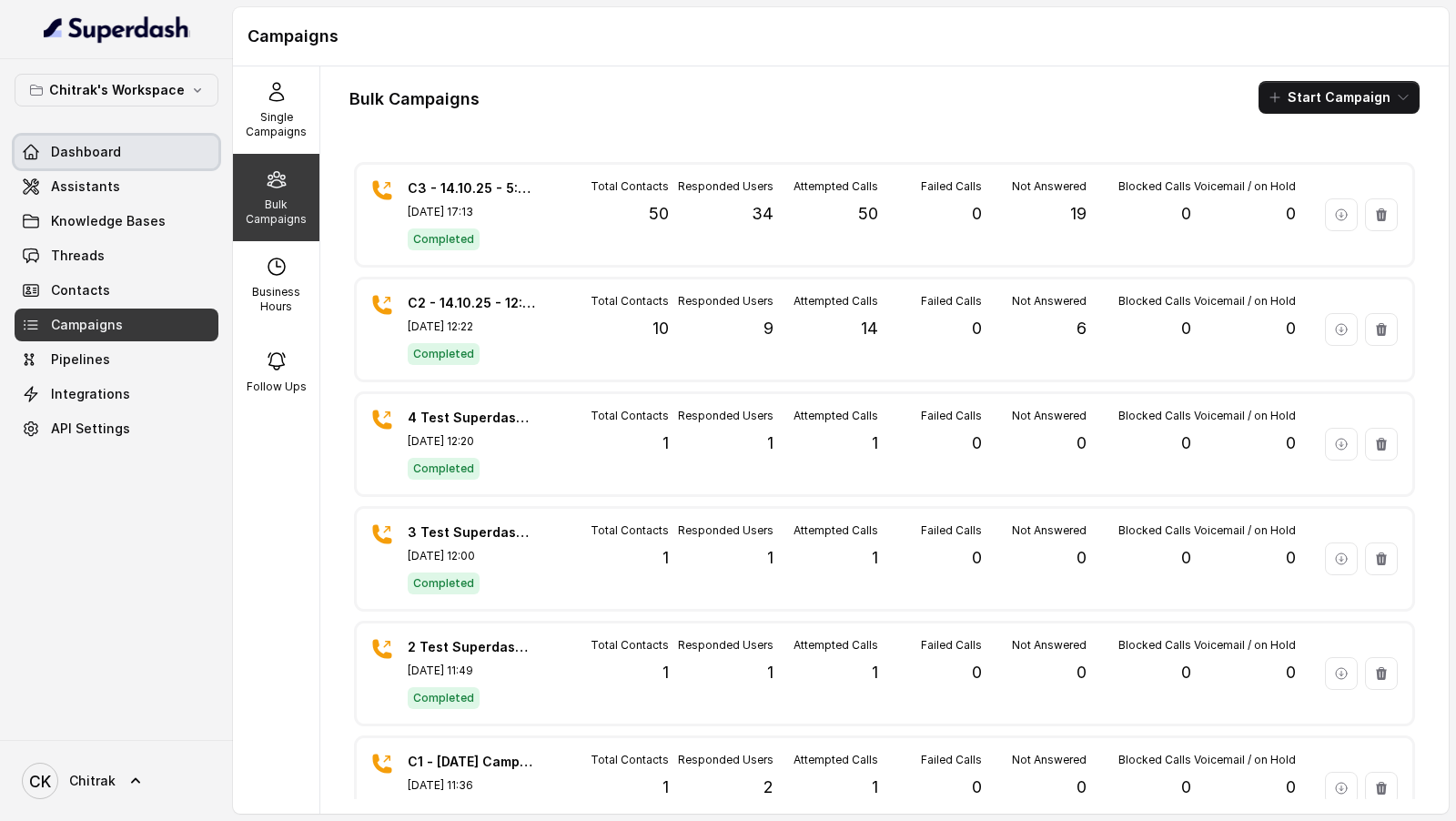
click at [156, 142] on link "Dashboard" at bounding box center [117, 152] width 204 height 33
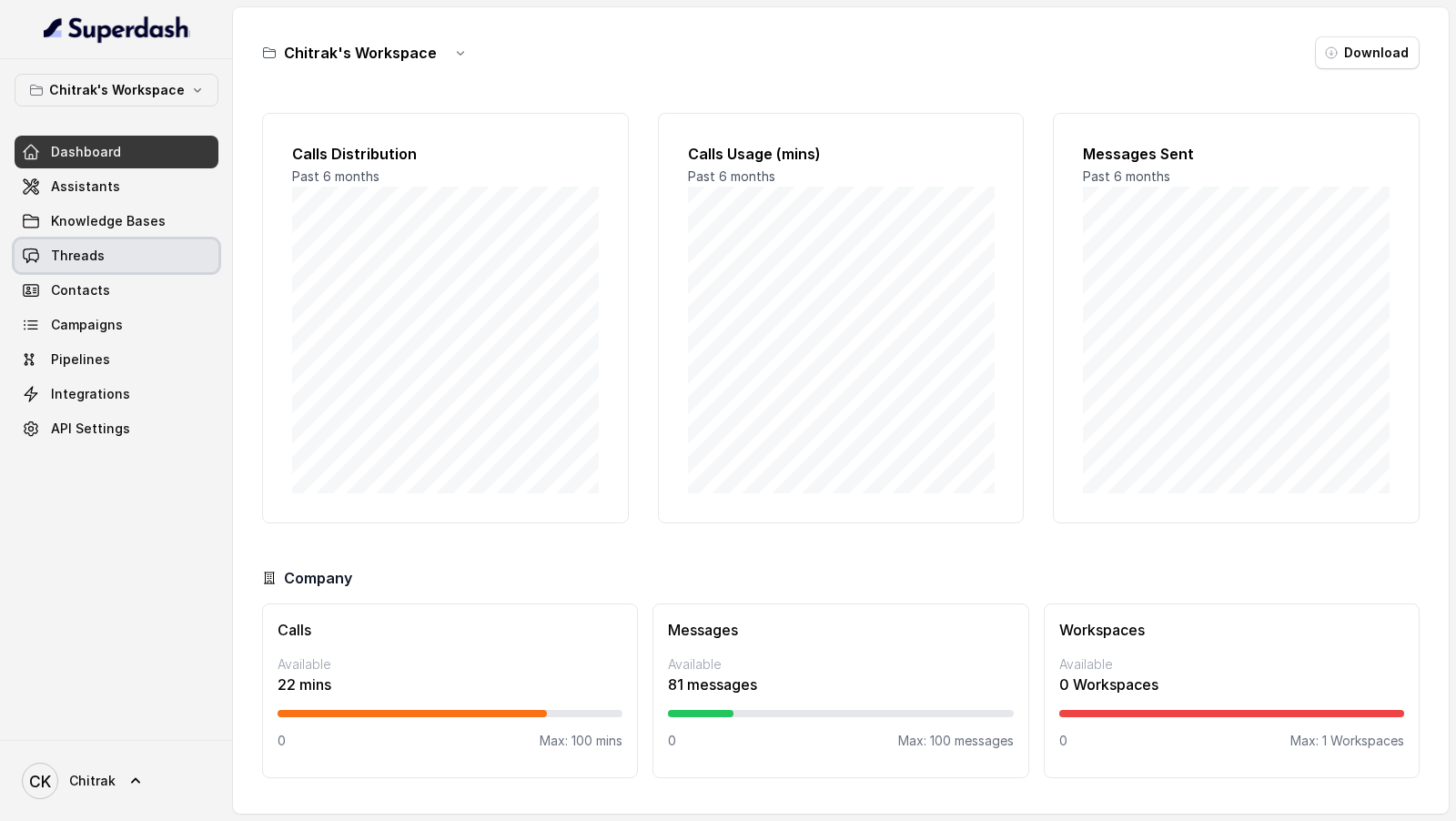
click at [103, 254] on link "Threads" at bounding box center [117, 256] width 204 height 33
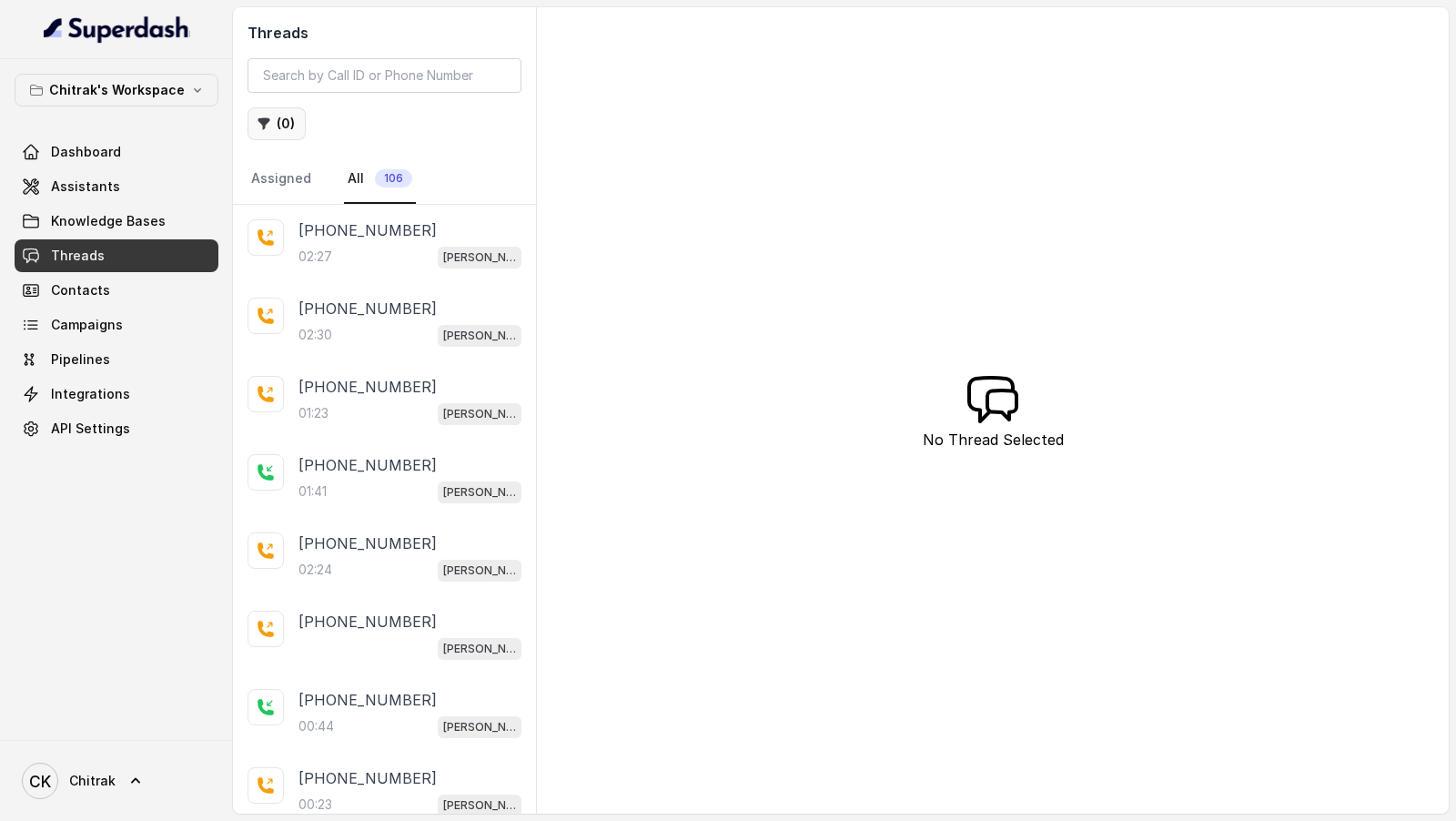
click at [281, 128] on button "( 0 )" at bounding box center [277, 124] width 58 height 33
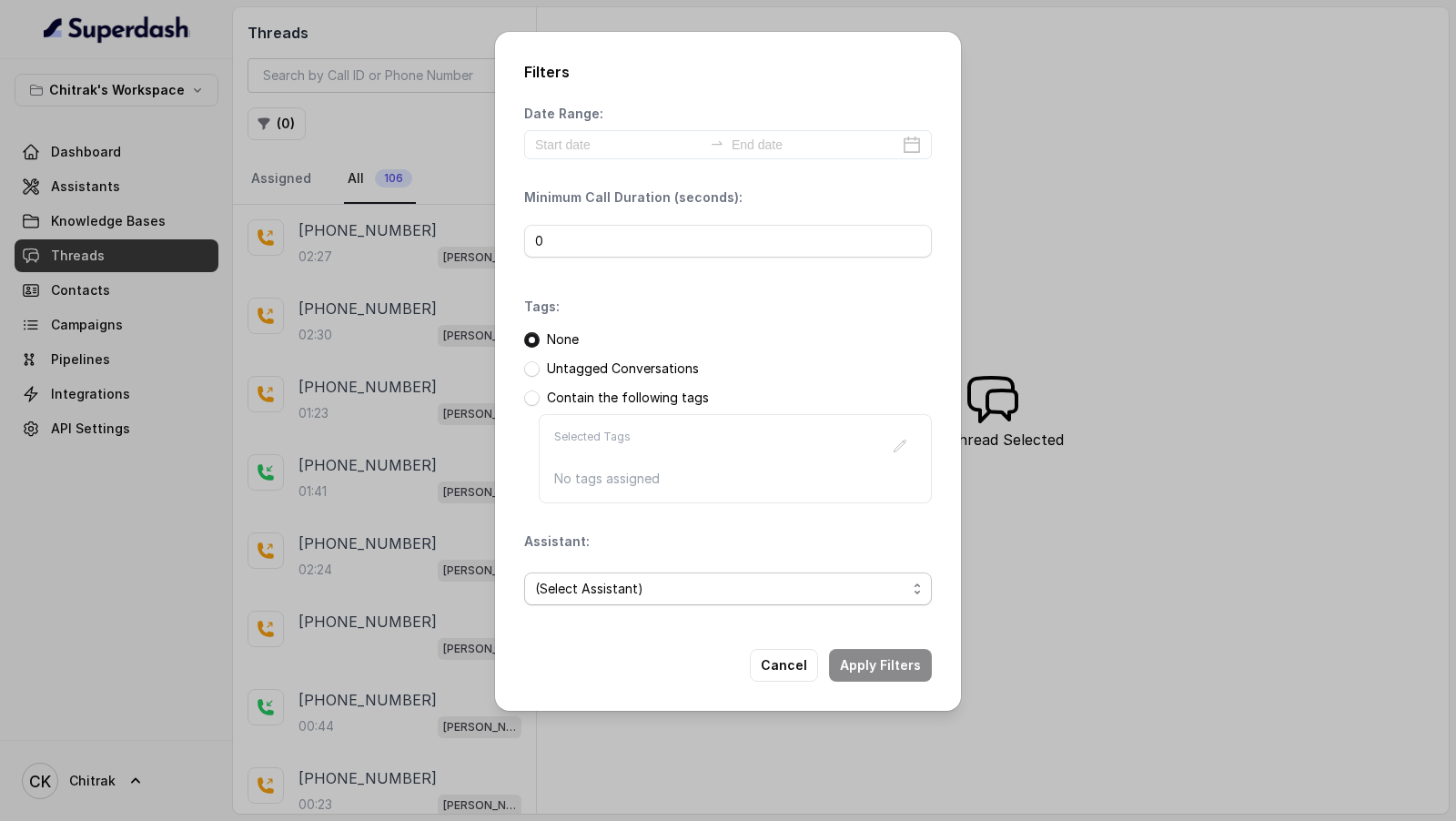
click at [640, 594] on span "(Select Assistant)" at bounding box center [721, 589] width 371 height 22
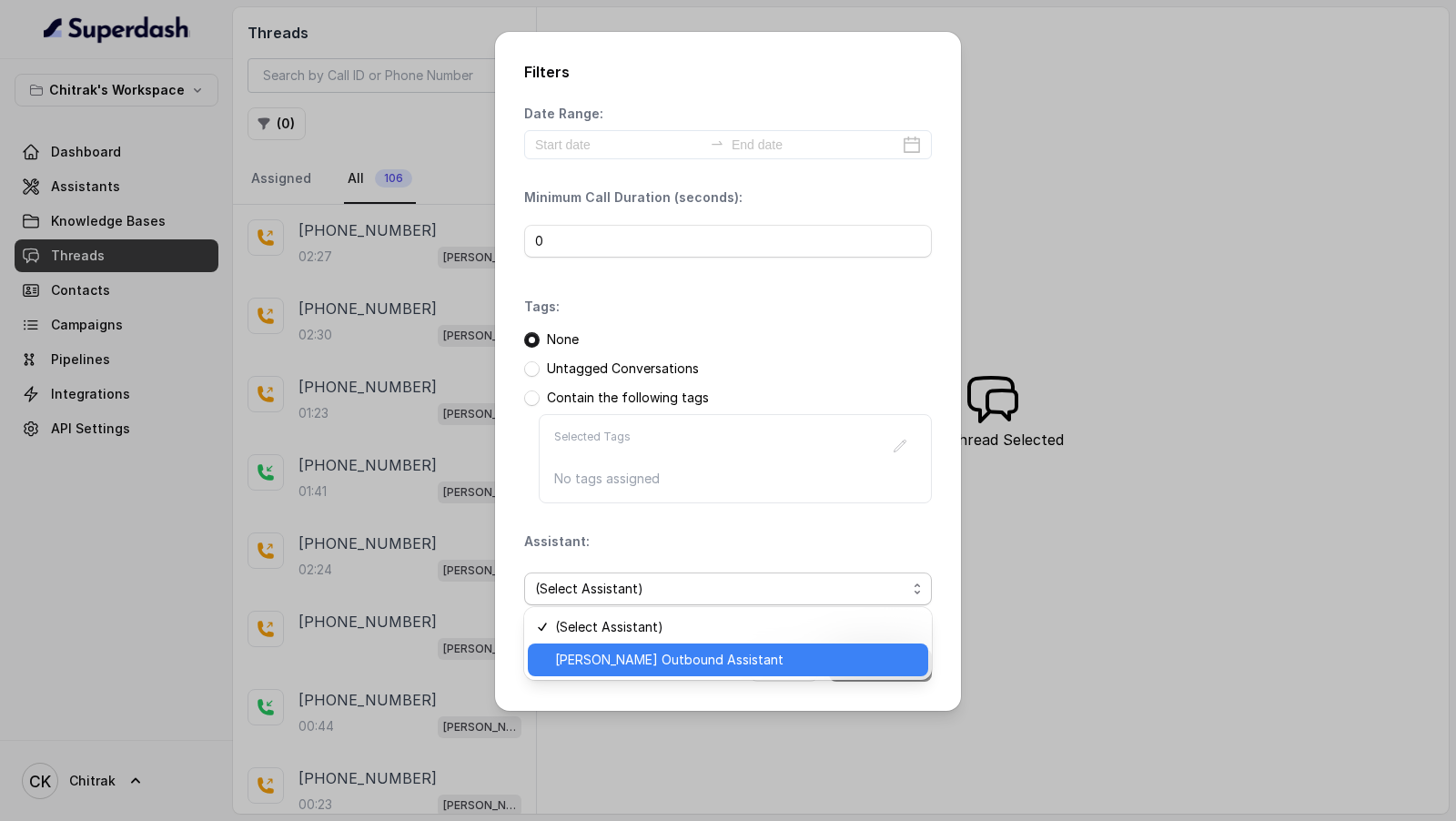
click at [623, 665] on span "Unnati Agri Outbound Assistant" at bounding box center [736, 660] width 363 height 22
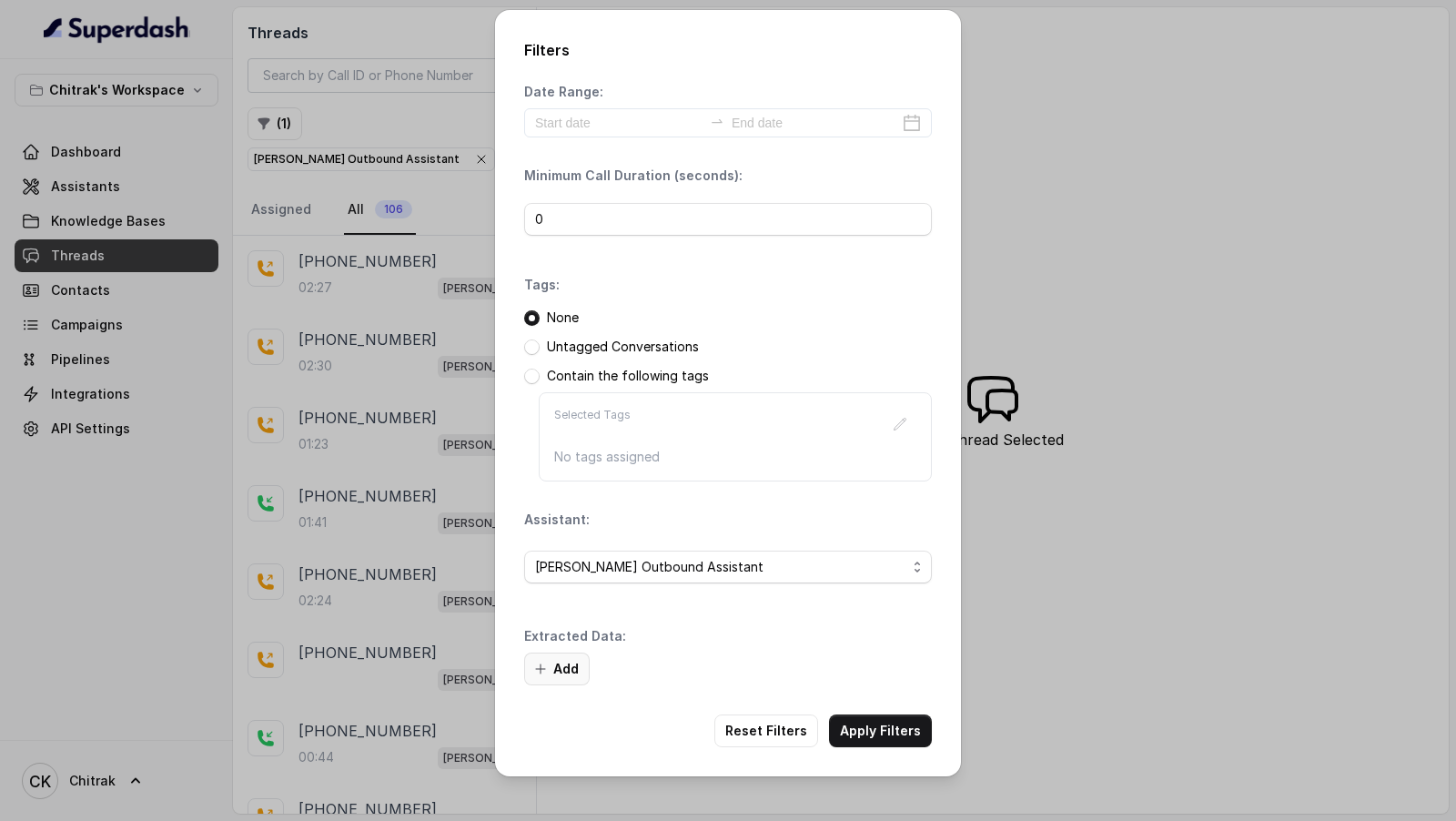
click at [555, 665] on button "Add" at bounding box center [557, 669] width 66 height 33
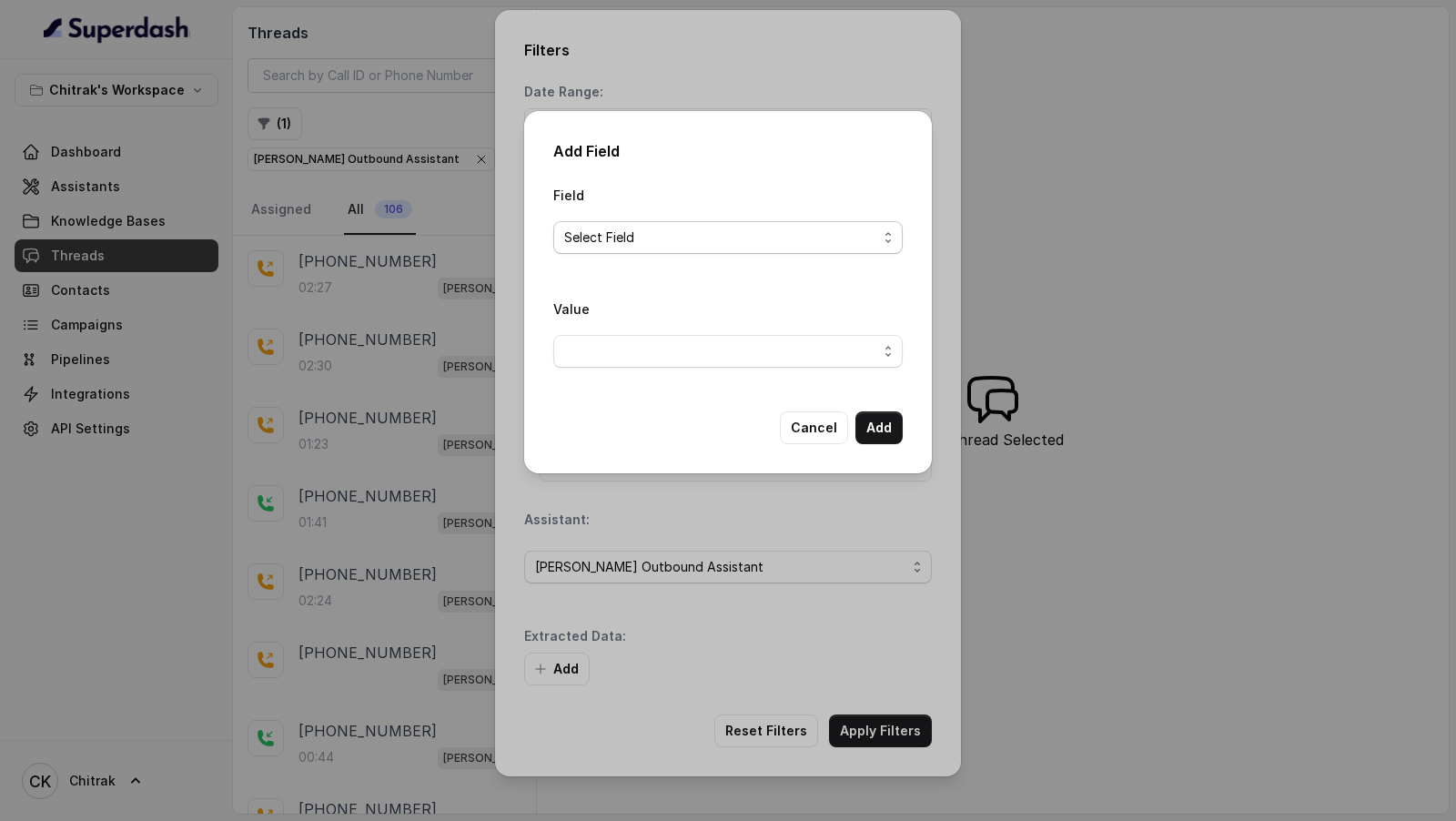
click at [641, 235] on span "Select Field" at bounding box center [721, 238] width 314 height 22
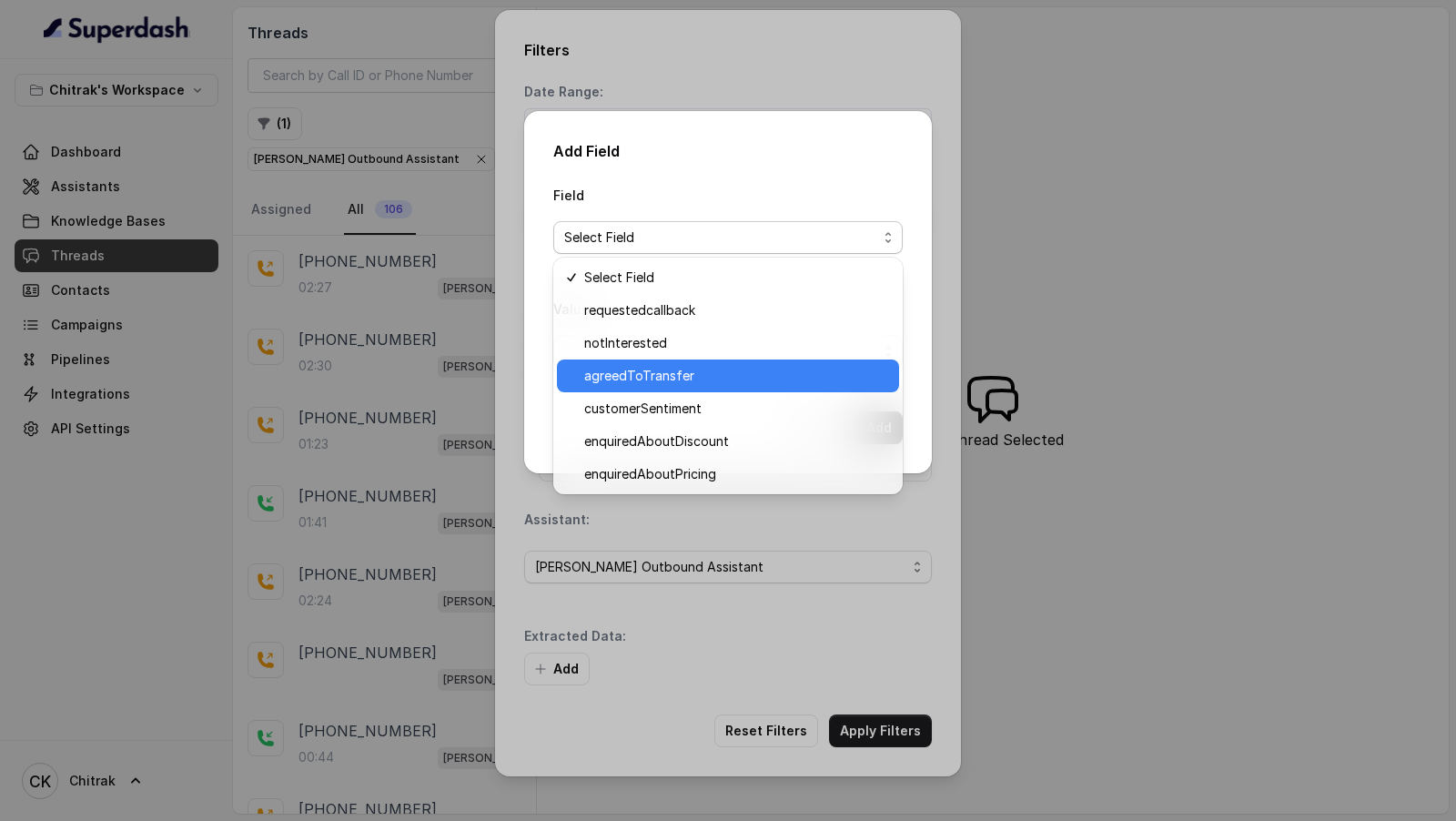
click at [629, 372] on span "agreedToTransfer" at bounding box center [736, 377] width 304 height 22
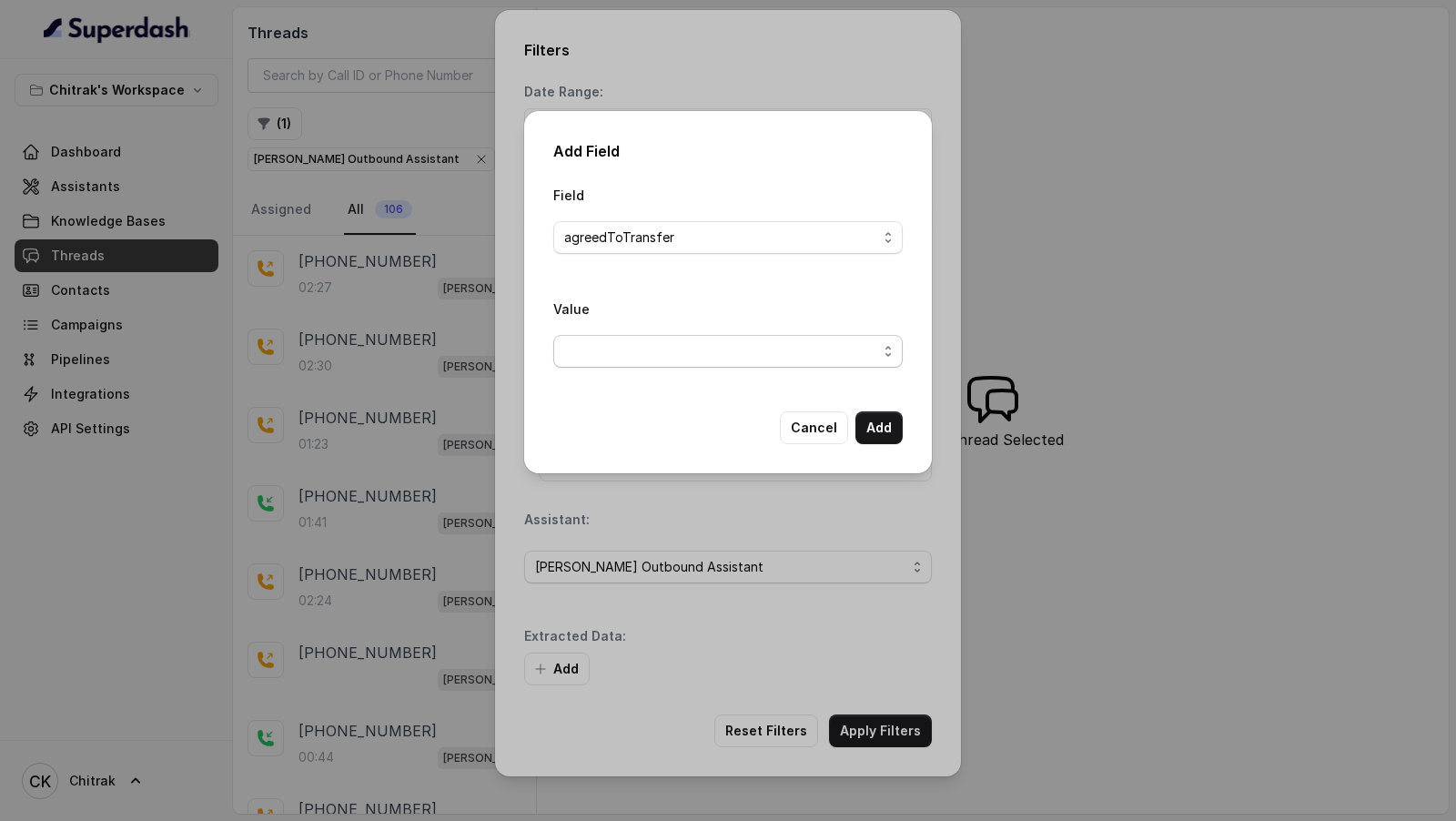
click at [766, 360] on span "button" at bounding box center [728, 351] width 350 height 33
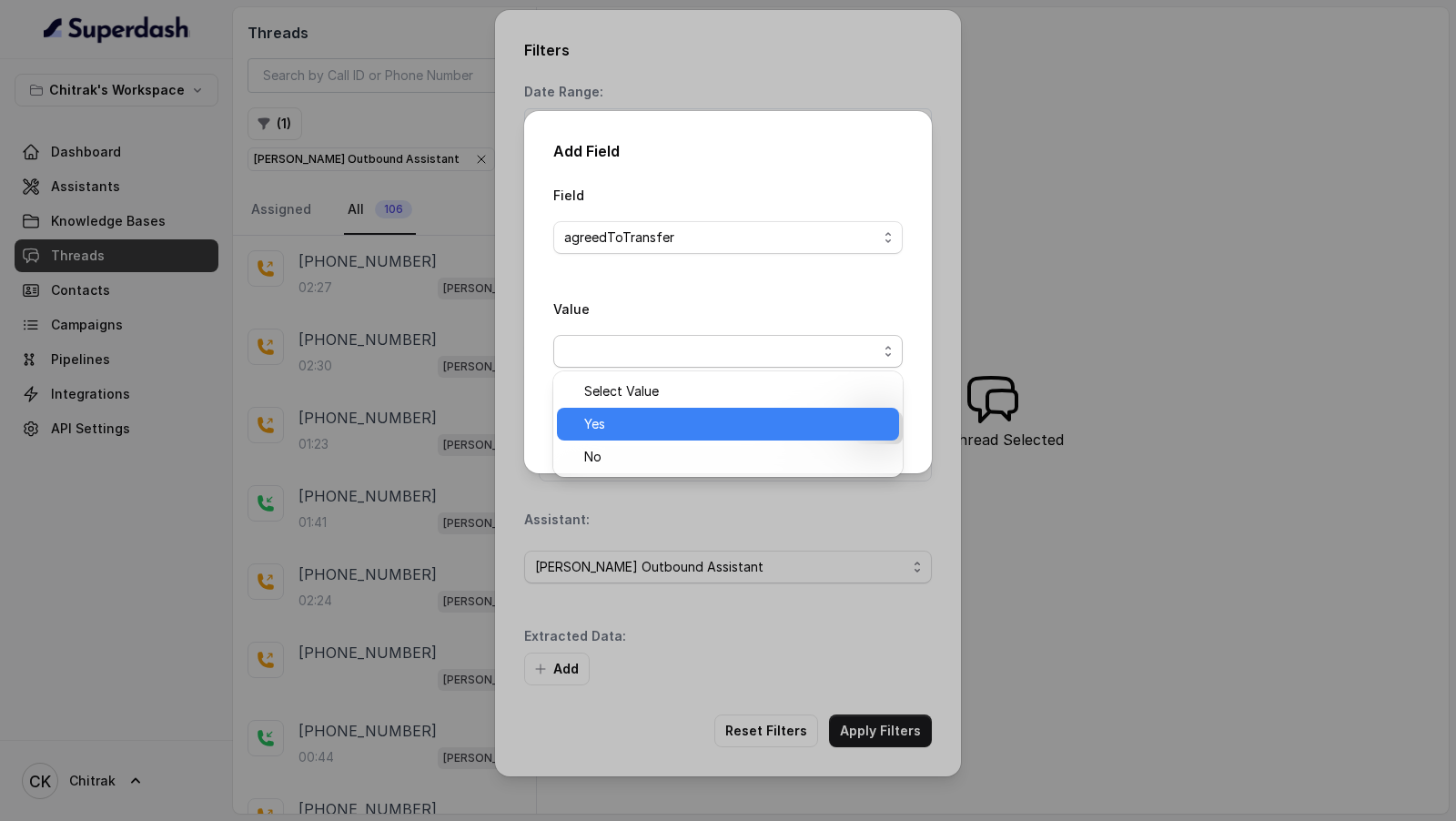
click at [700, 423] on span "Yes" at bounding box center [736, 424] width 304 height 22
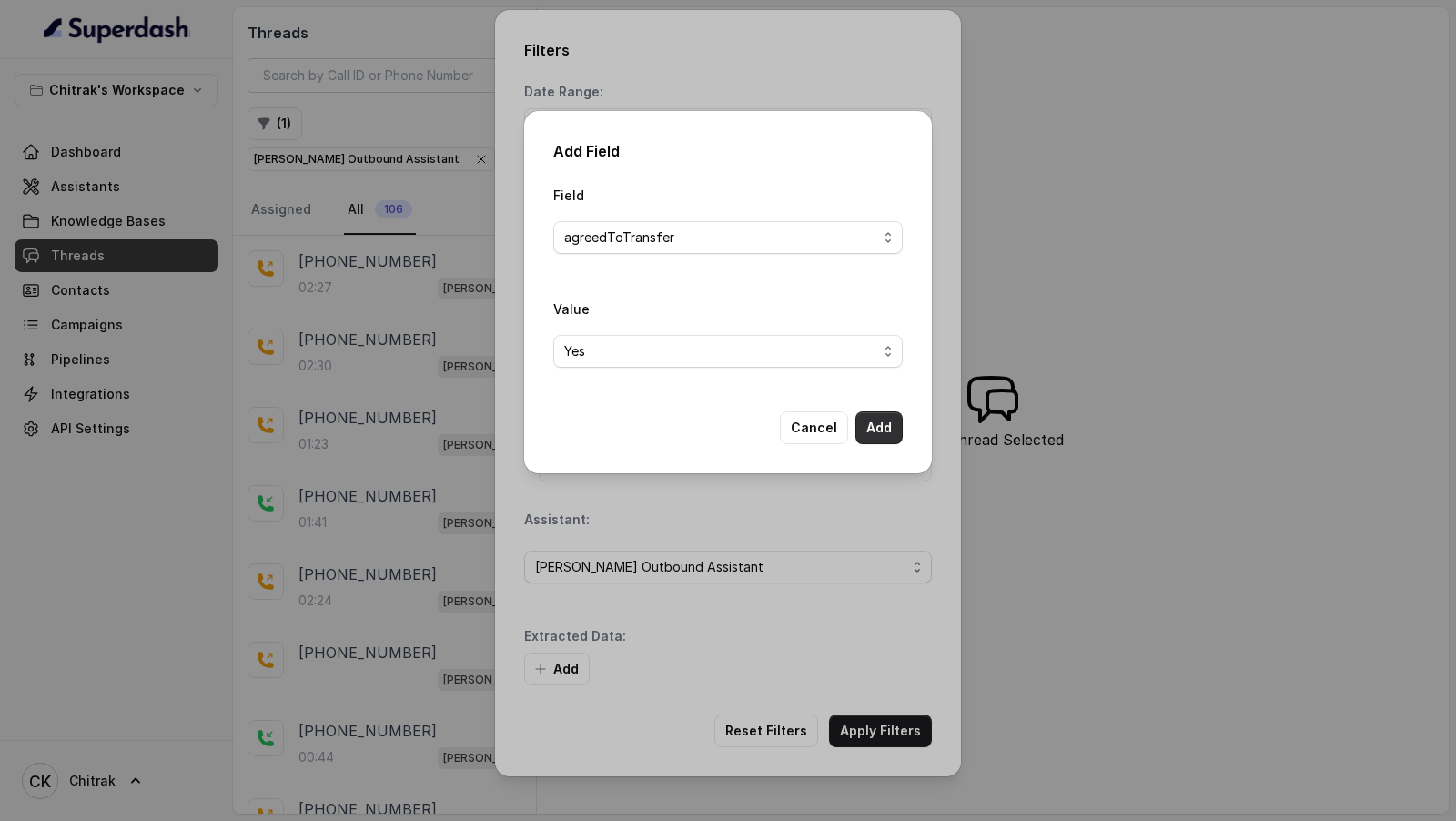
click at [884, 440] on button "Add" at bounding box center [879, 427] width 47 height 33
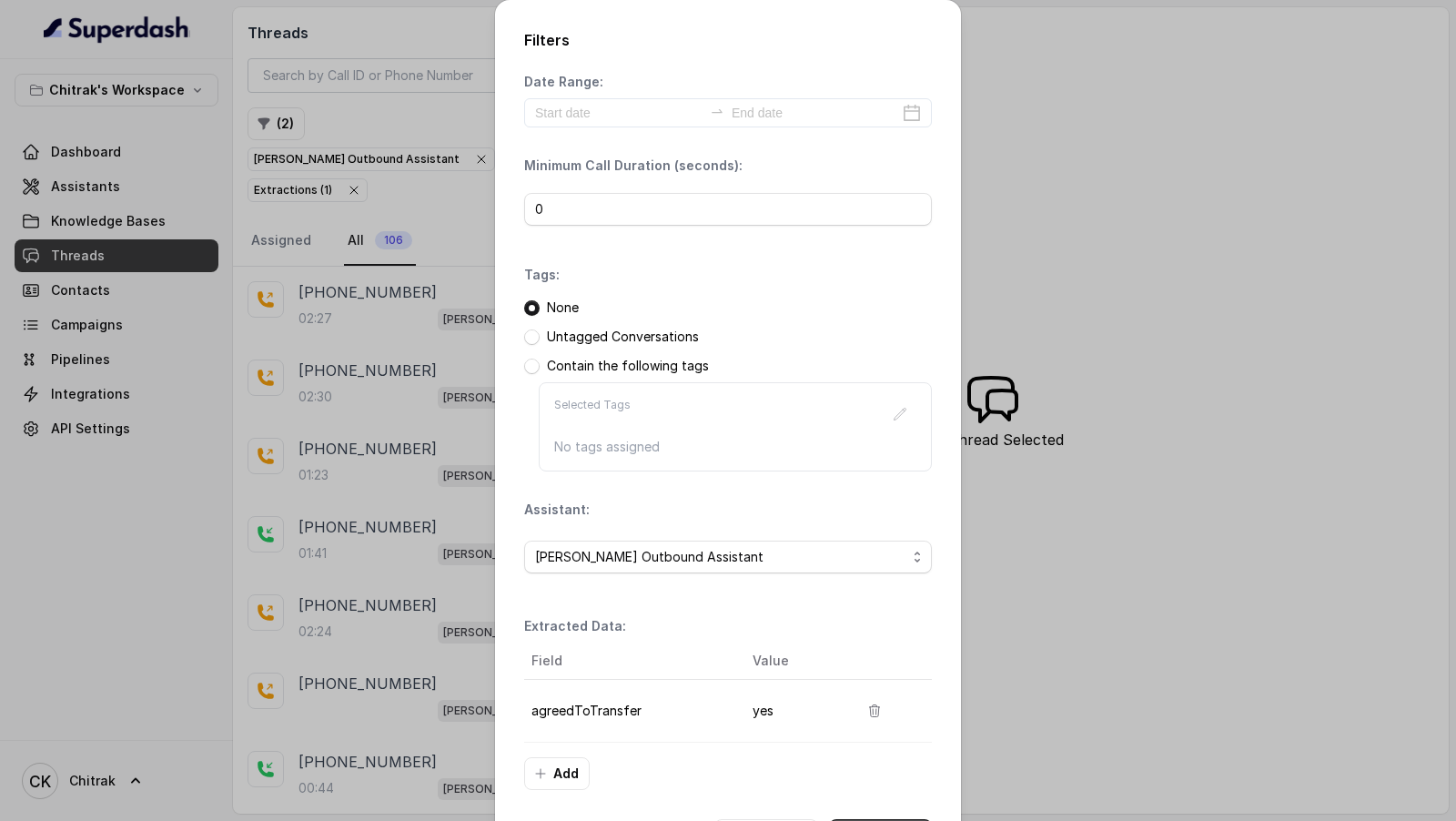
click at [879, 819] on button "Apply Filters" at bounding box center [880, 835] width 103 height 33
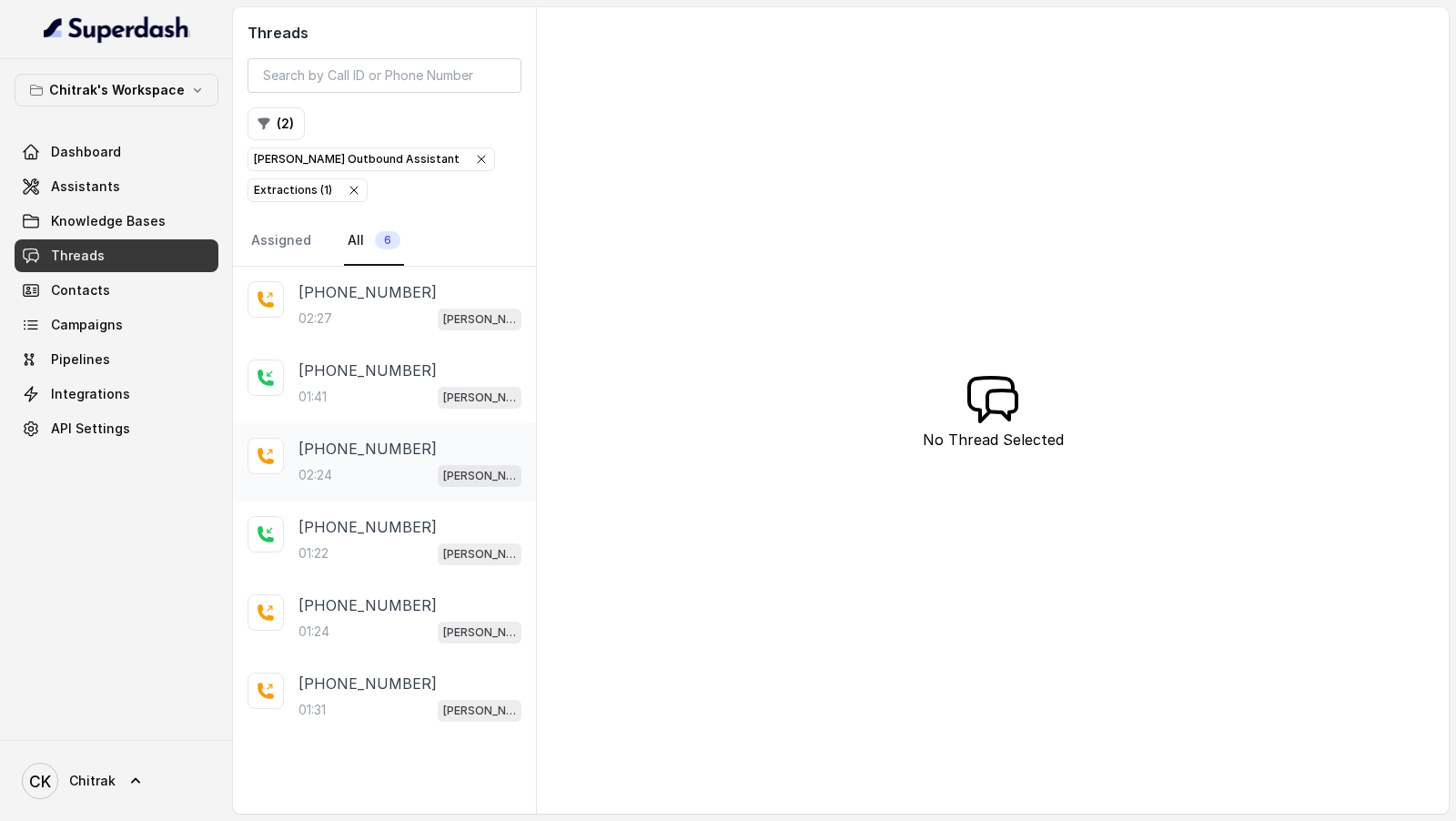
click at [438, 465] on span "Unnati Agri Outbound Assistant" at bounding box center [479, 476] width 84 height 22
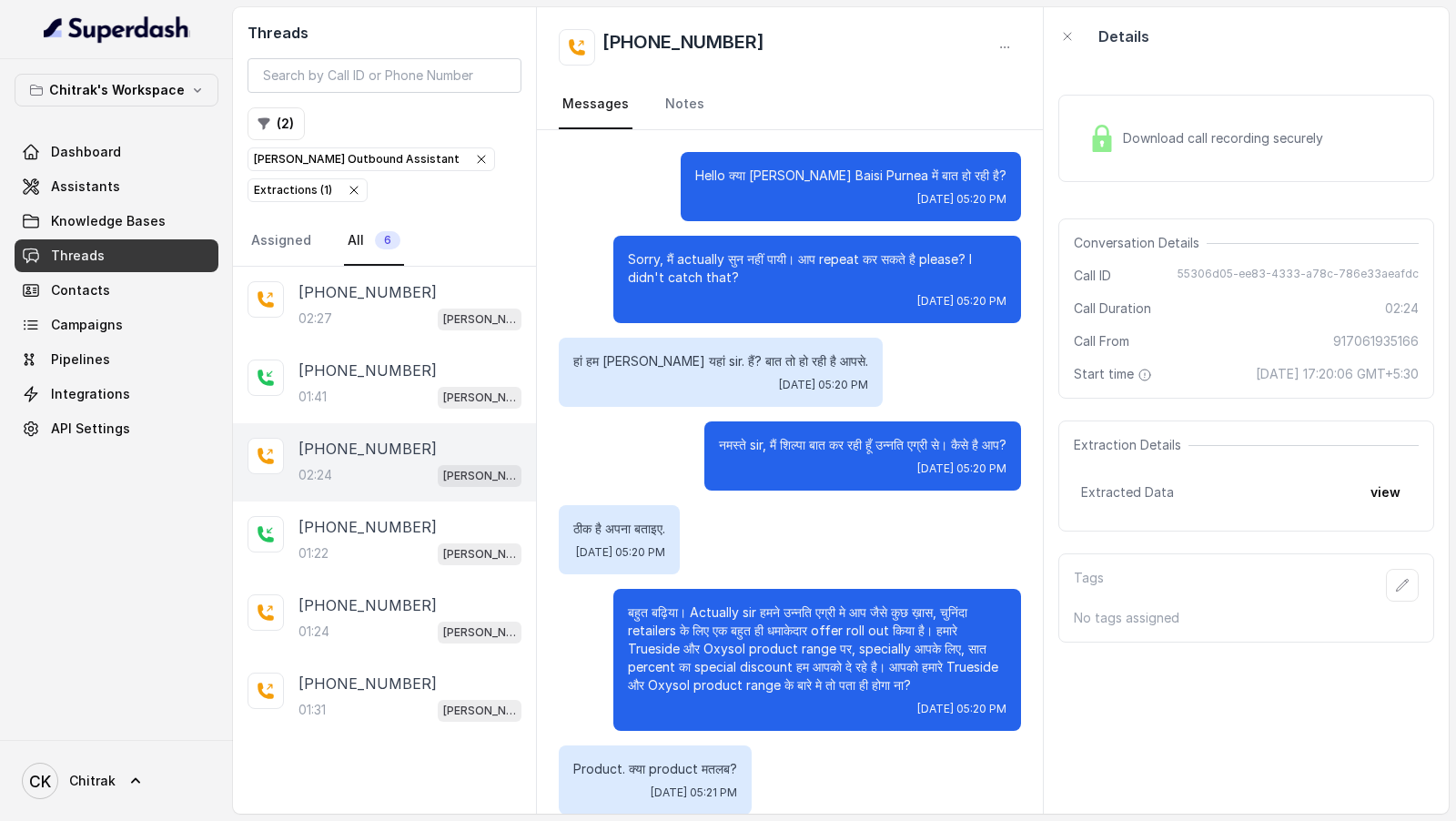
scroll to position [1059, 0]
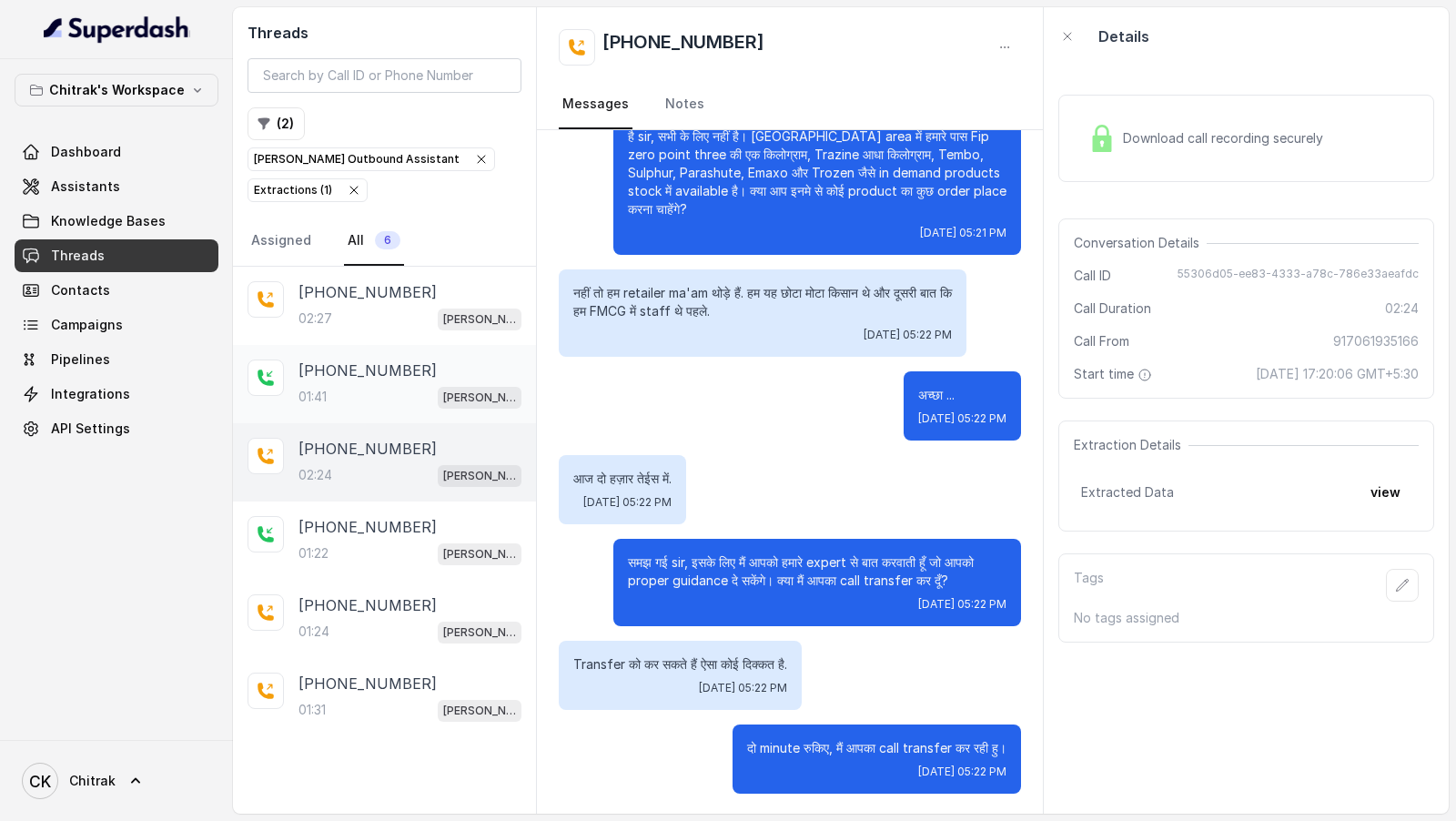
click at [406, 345] on div "+917004523568 01:41 Unnati Agri Outbound Assistant" at bounding box center [384, 384] width 304 height 78
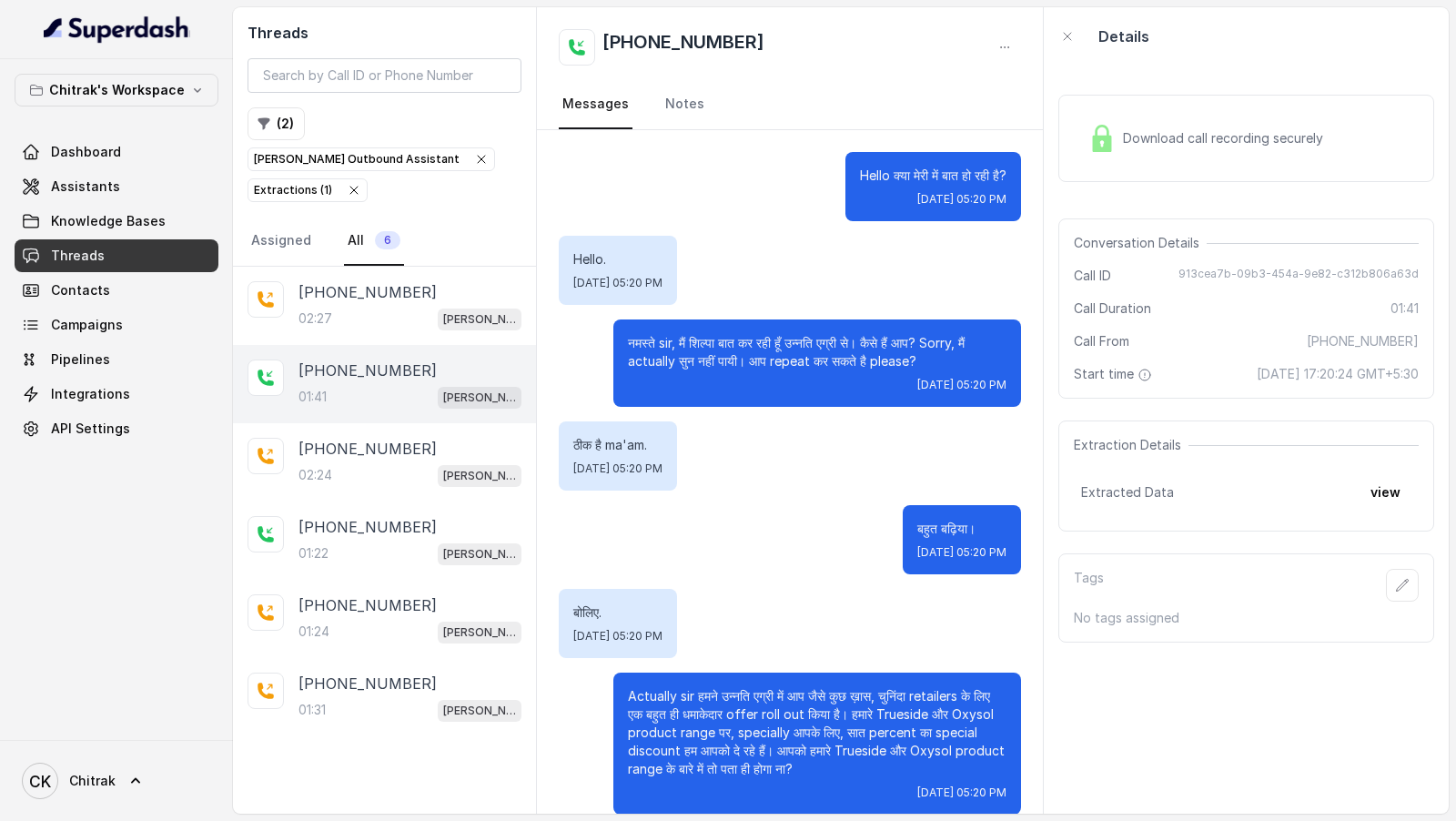
scroll to position [1284, 0]
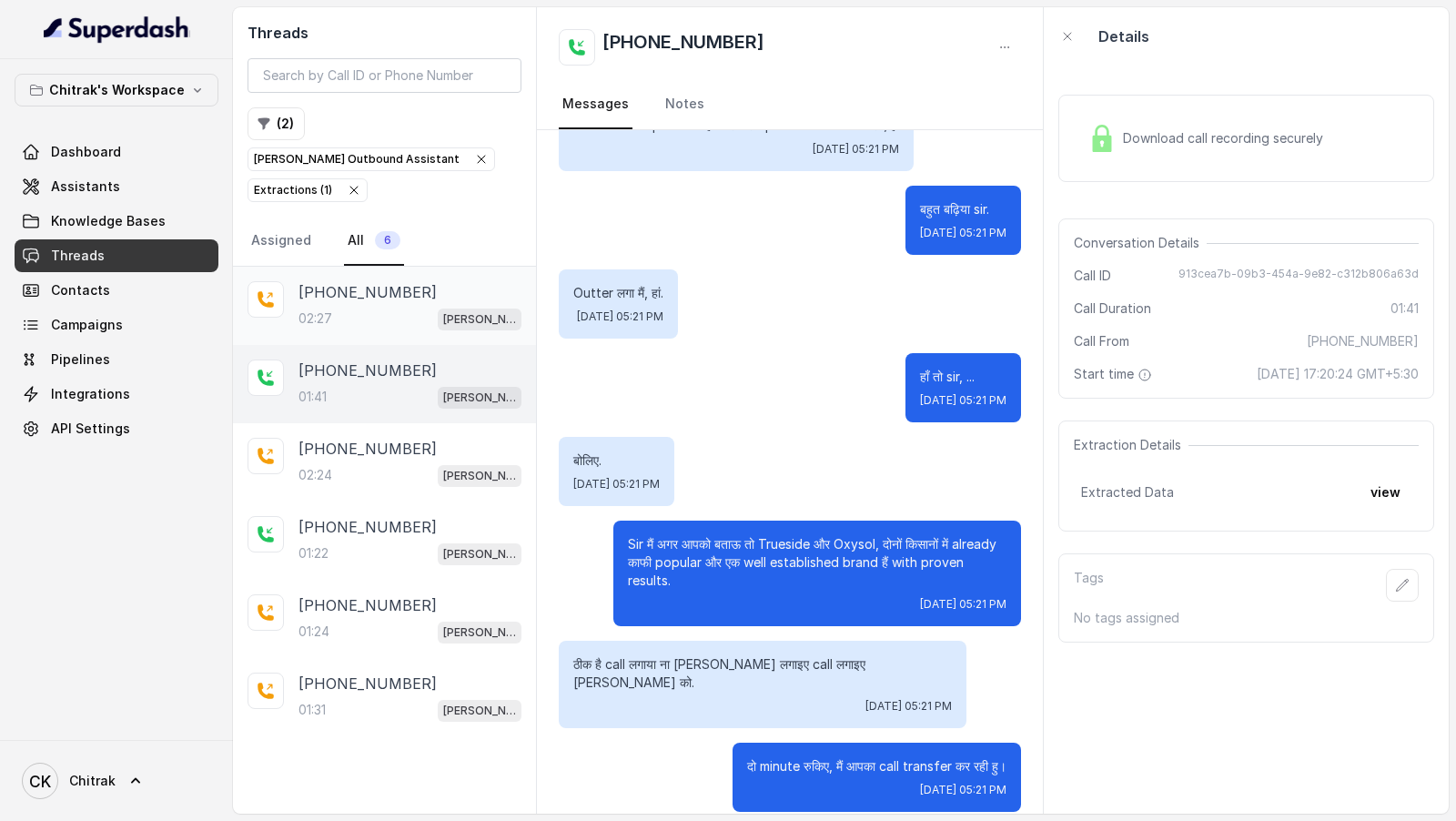
click at [414, 282] on div "+917261809246" at bounding box center [409, 293] width 223 height 22
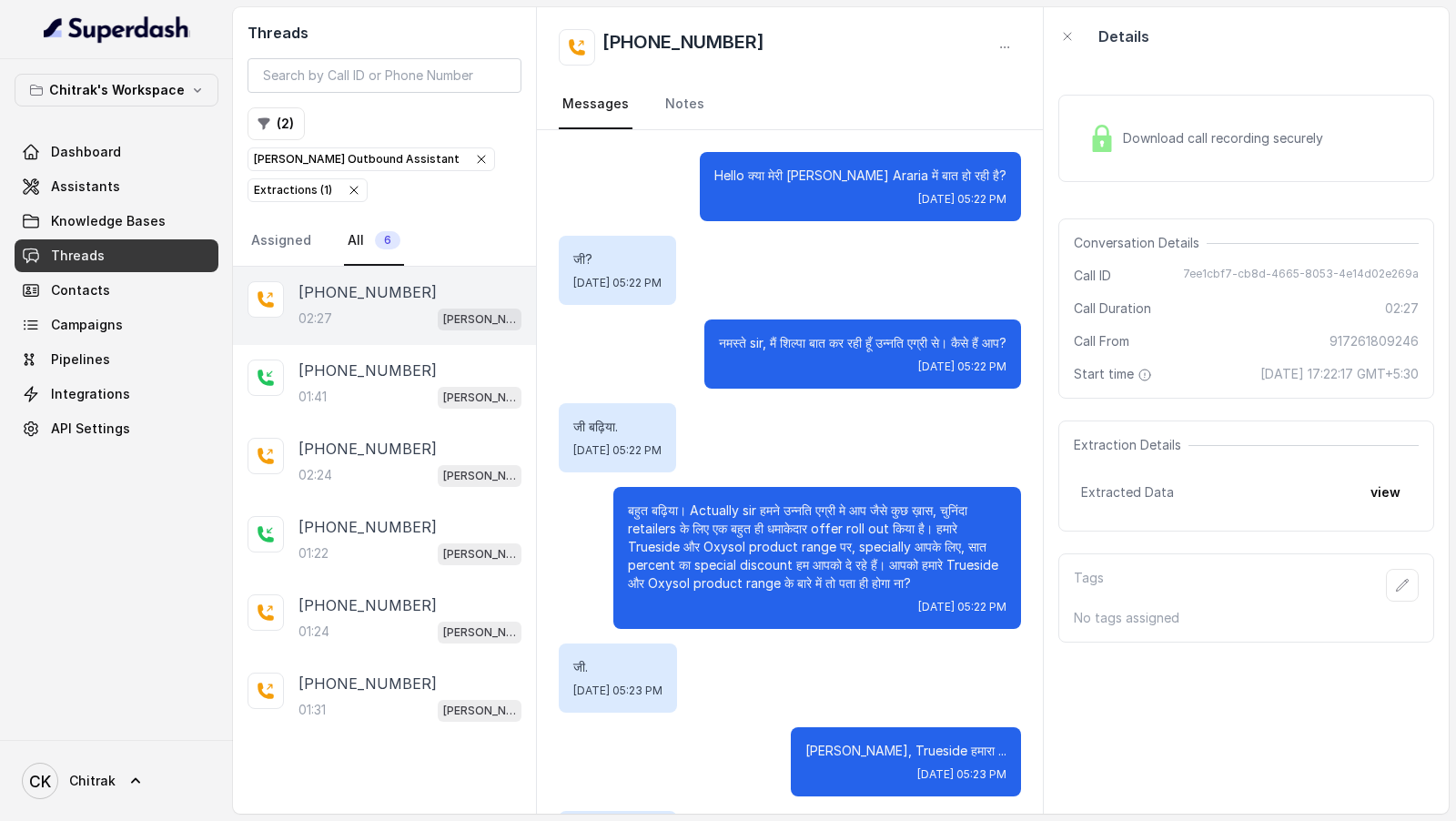
scroll to position [1711, 0]
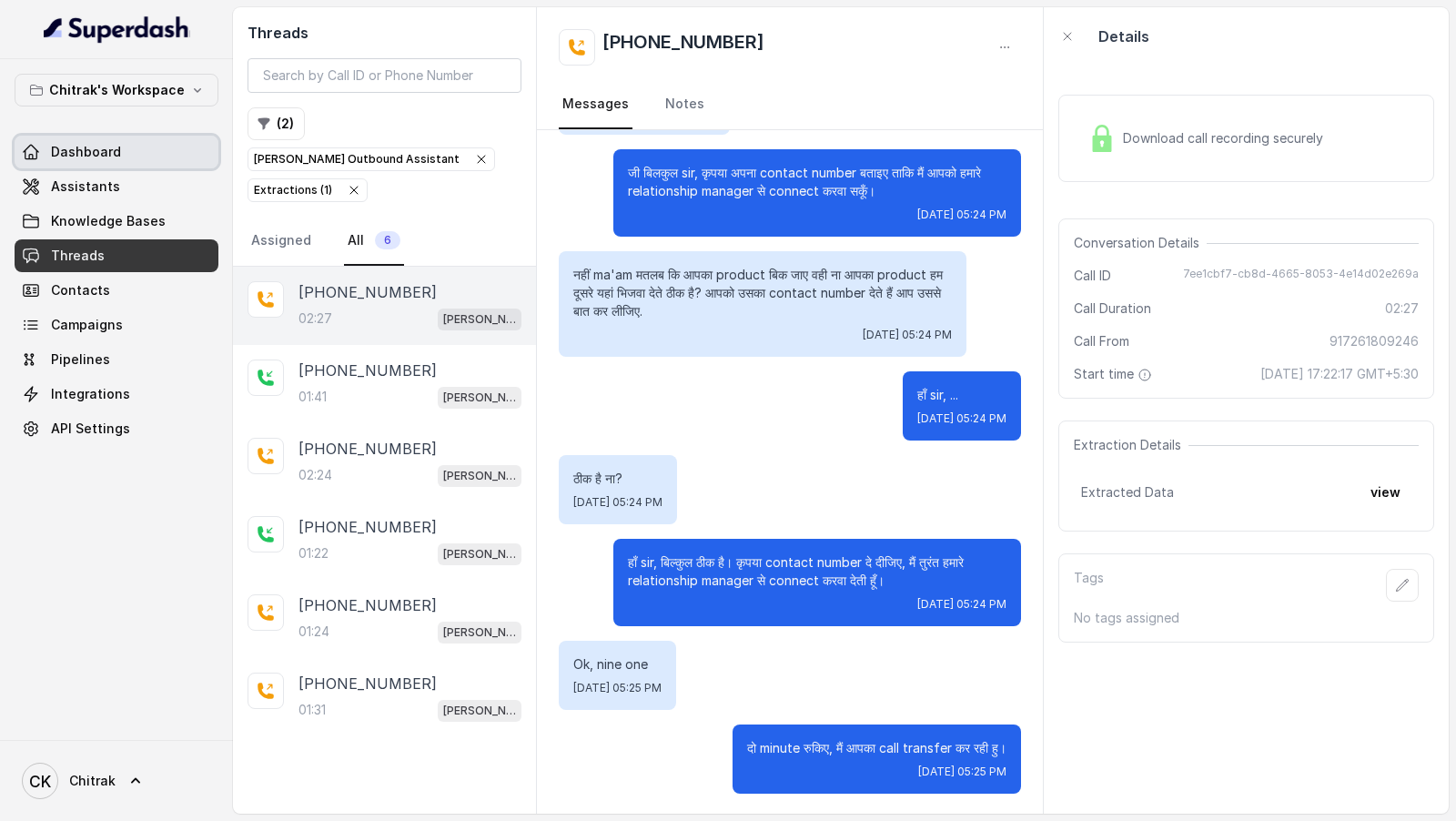
click at [91, 162] on link "Dashboard" at bounding box center [117, 152] width 204 height 33
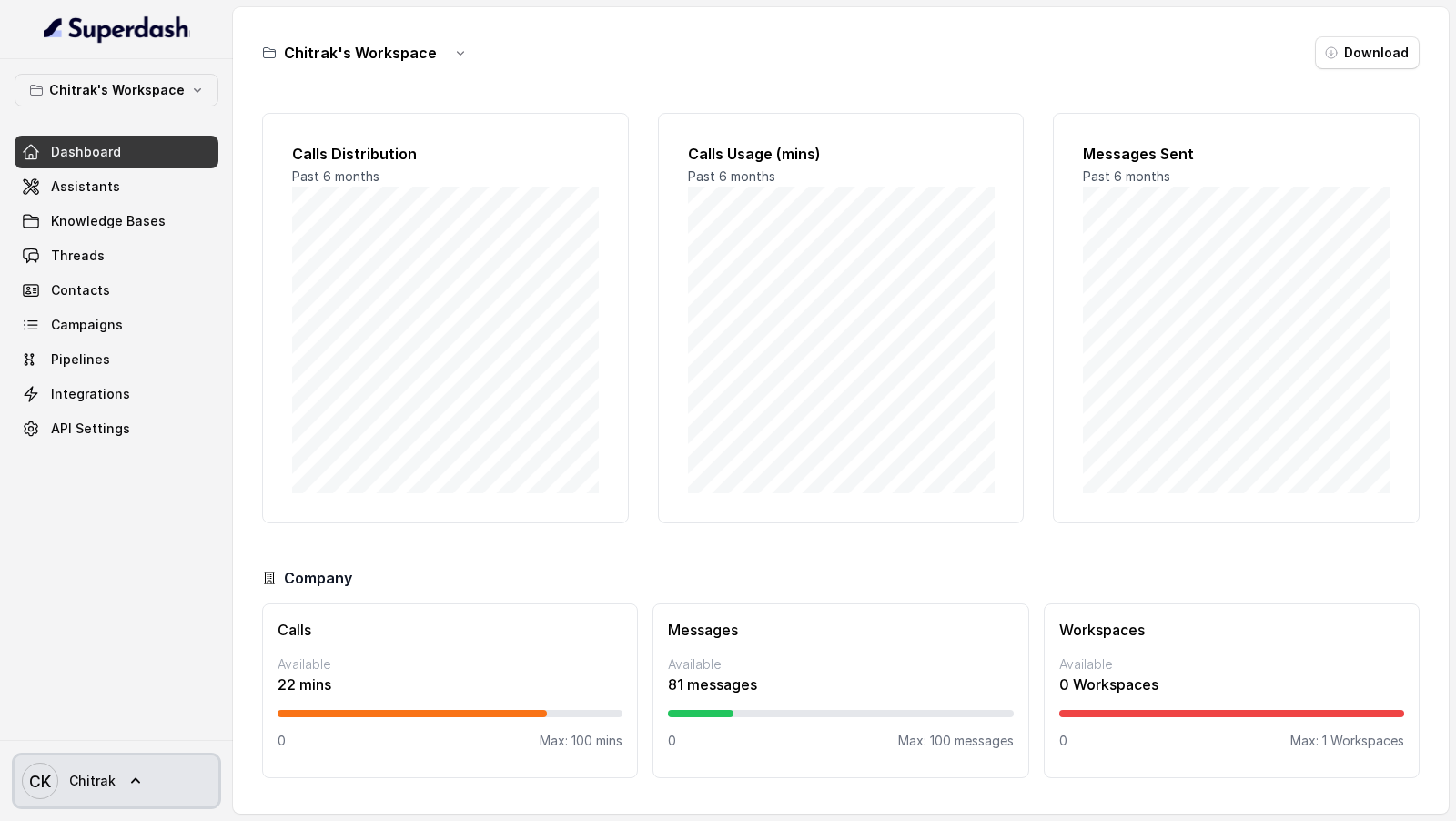
click at [172, 792] on link "CK Chitrak" at bounding box center [117, 781] width 204 height 51
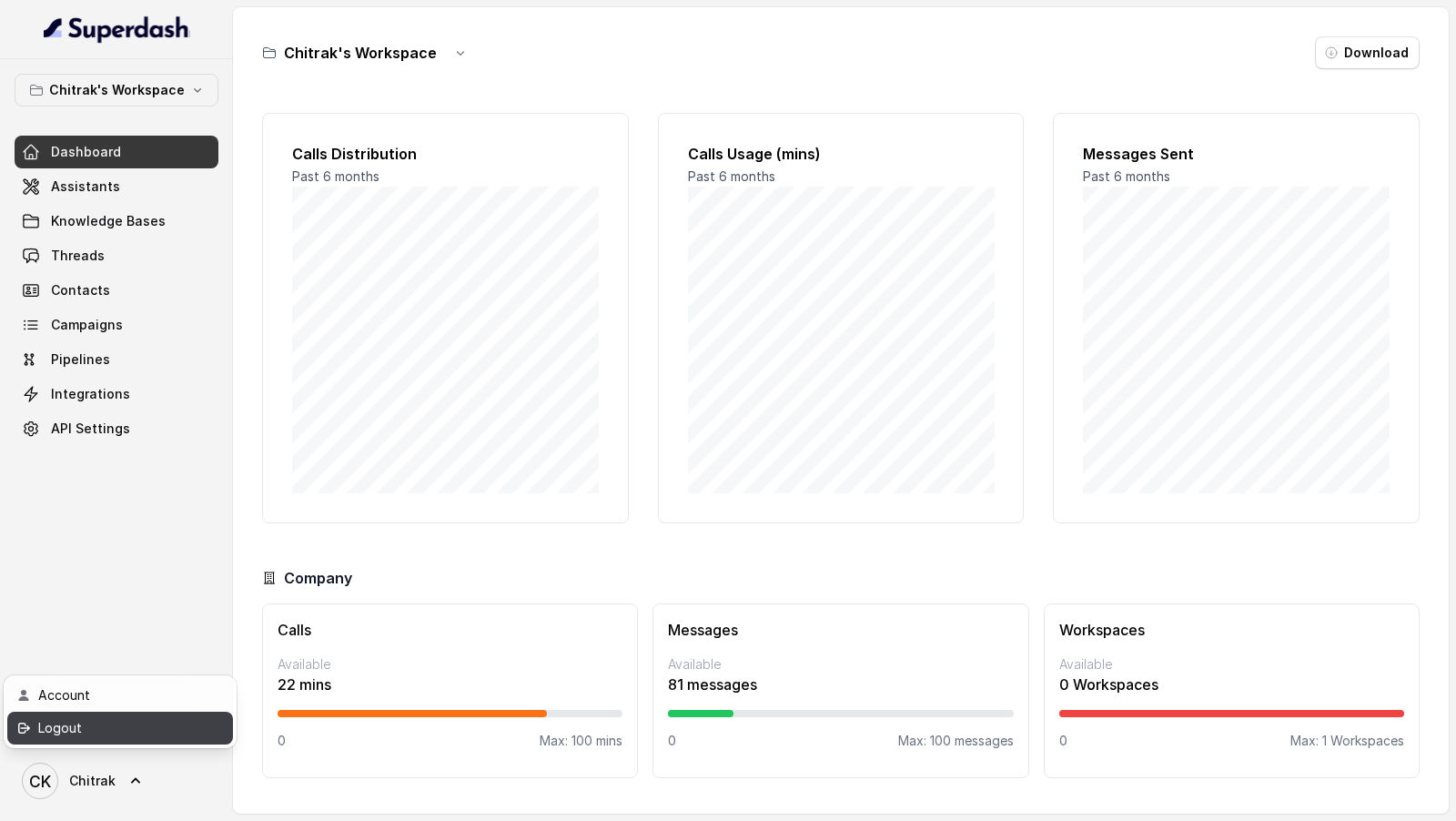
click at [176, 724] on div "Logout" at bounding box center [115, 728] width 155 height 22
